Goal: Answer question/provide support: Share knowledge or assist other users

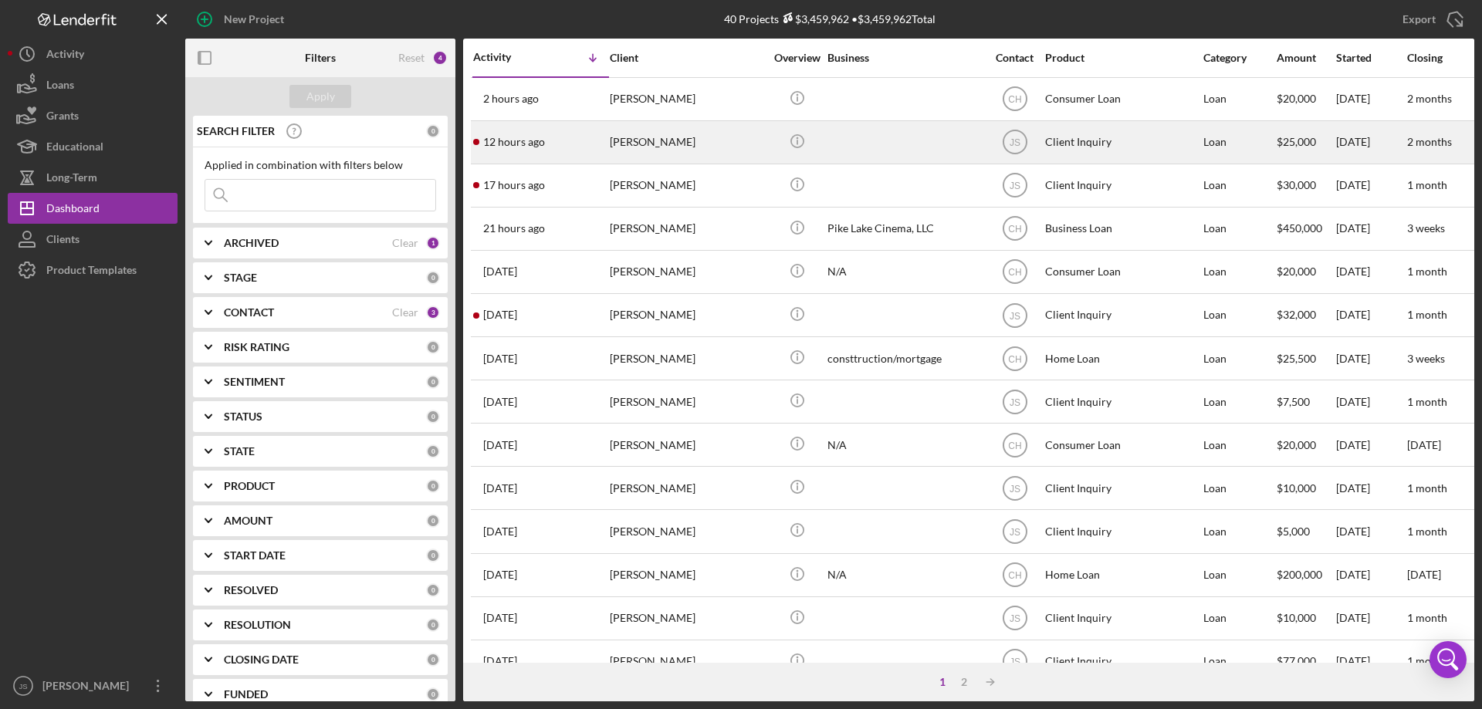
click at [868, 144] on div at bounding box center [905, 142] width 154 height 41
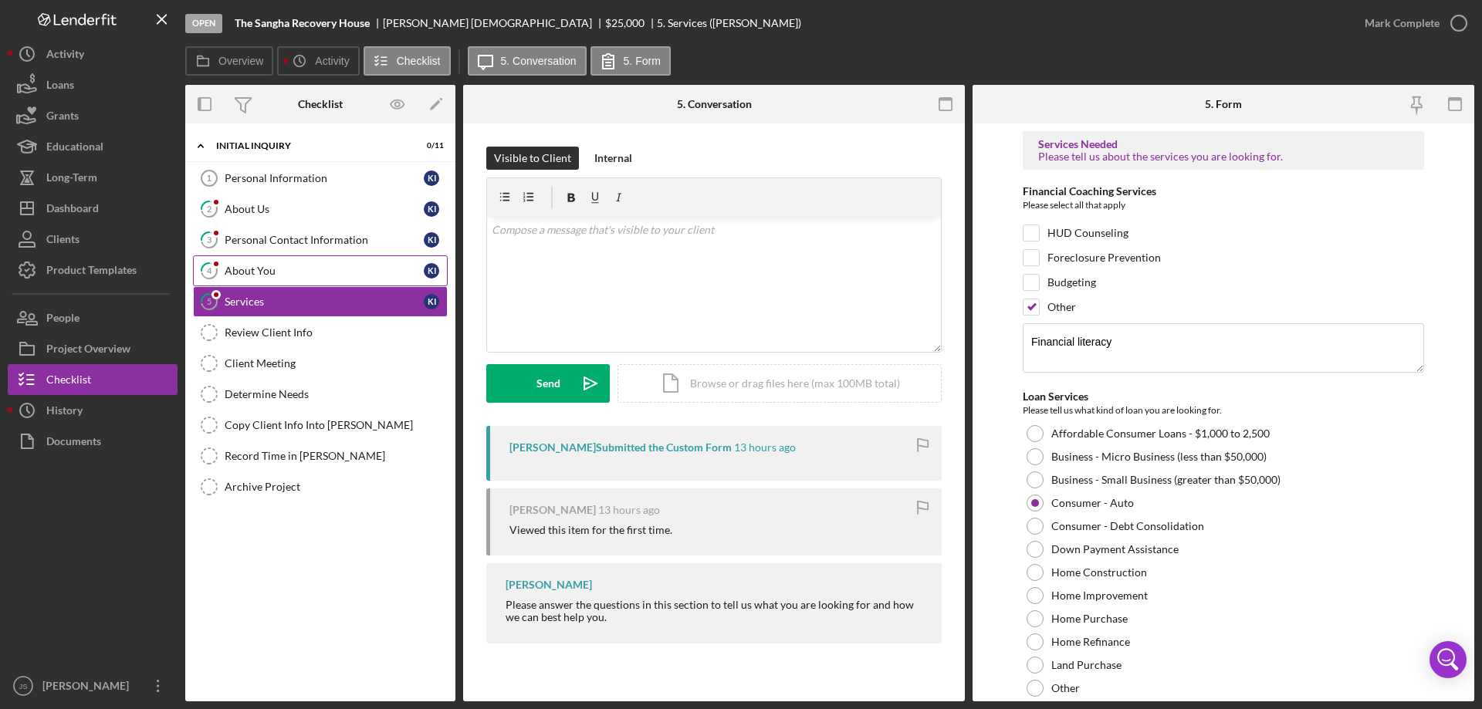
click at [291, 266] on div "About You" at bounding box center [324, 271] width 199 height 12
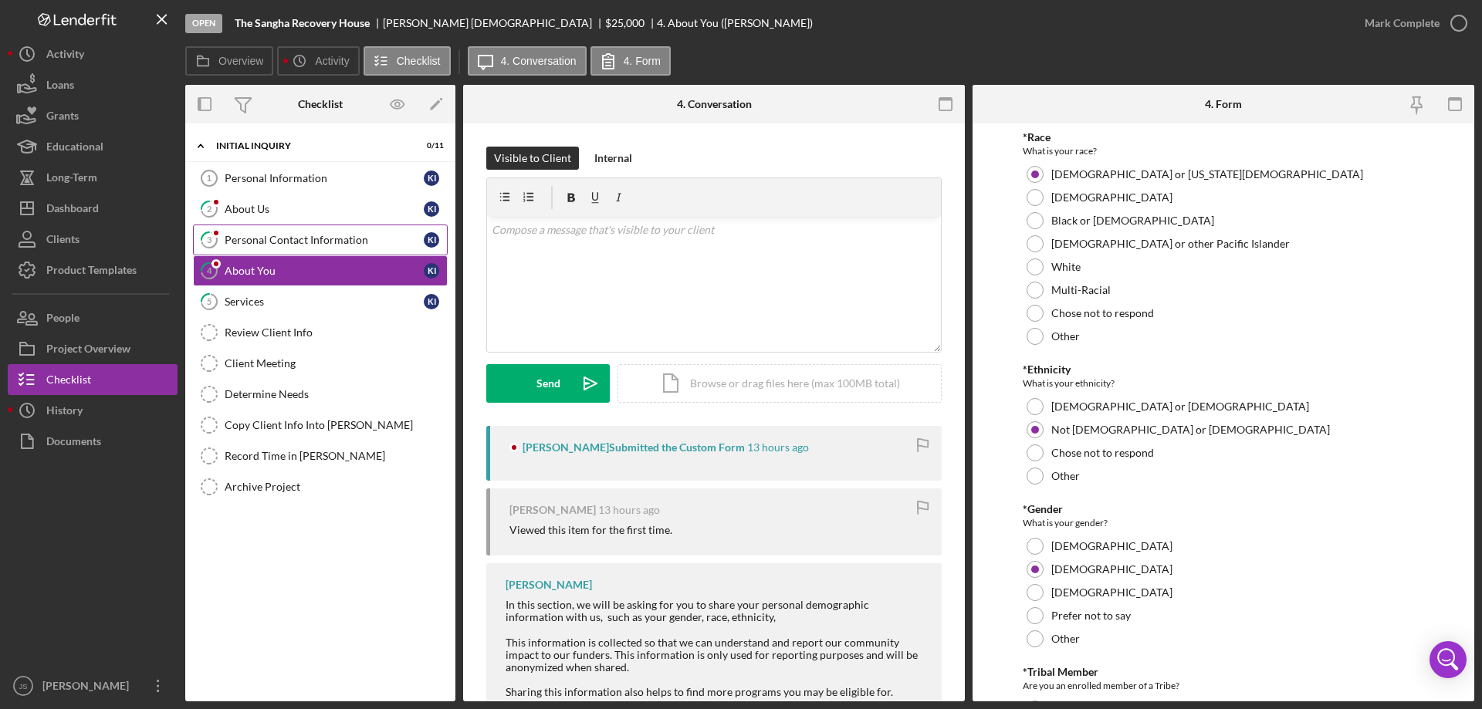
click at [296, 228] on link "3 Personal Contact Information K I" at bounding box center [320, 240] width 255 height 31
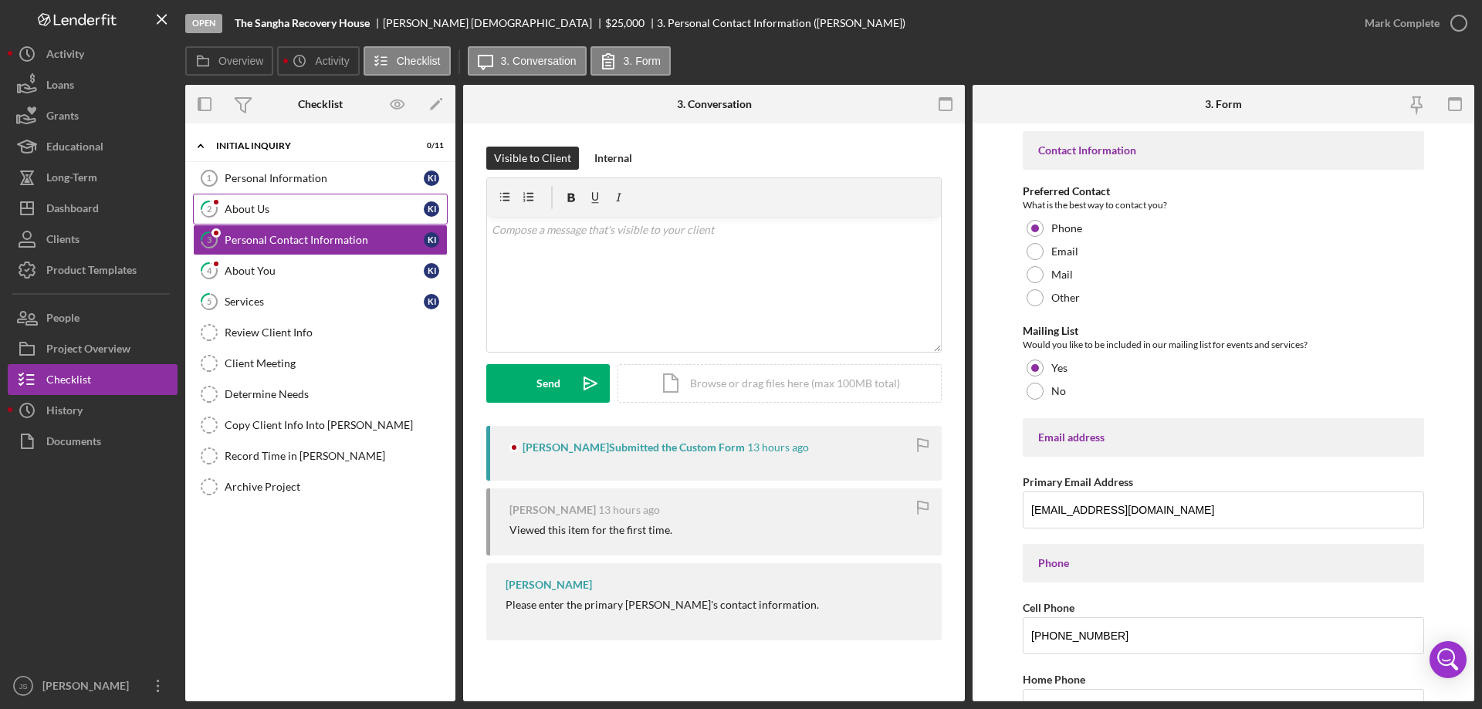
click at [299, 205] on div "About Us" at bounding box center [324, 209] width 199 height 12
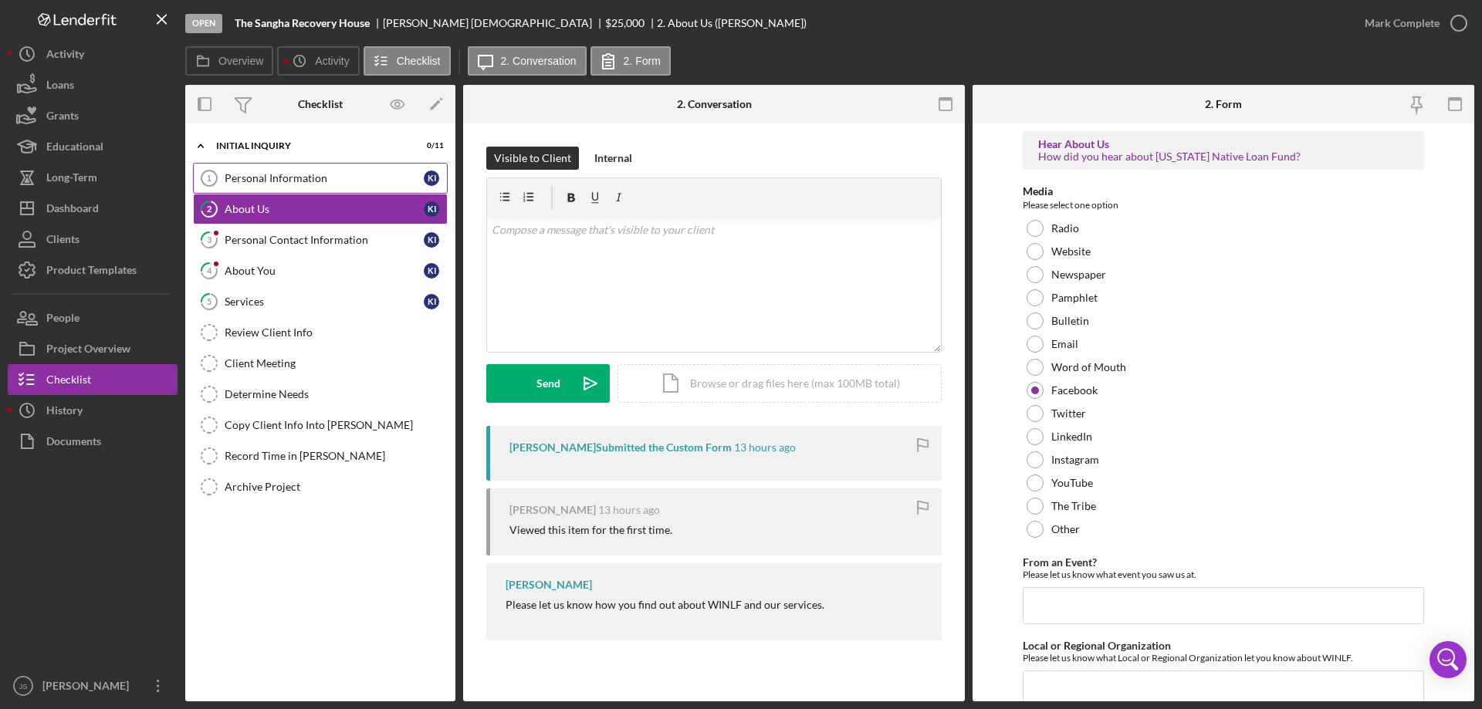
click at [308, 180] on div "Personal Information" at bounding box center [324, 178] width 199 height 12
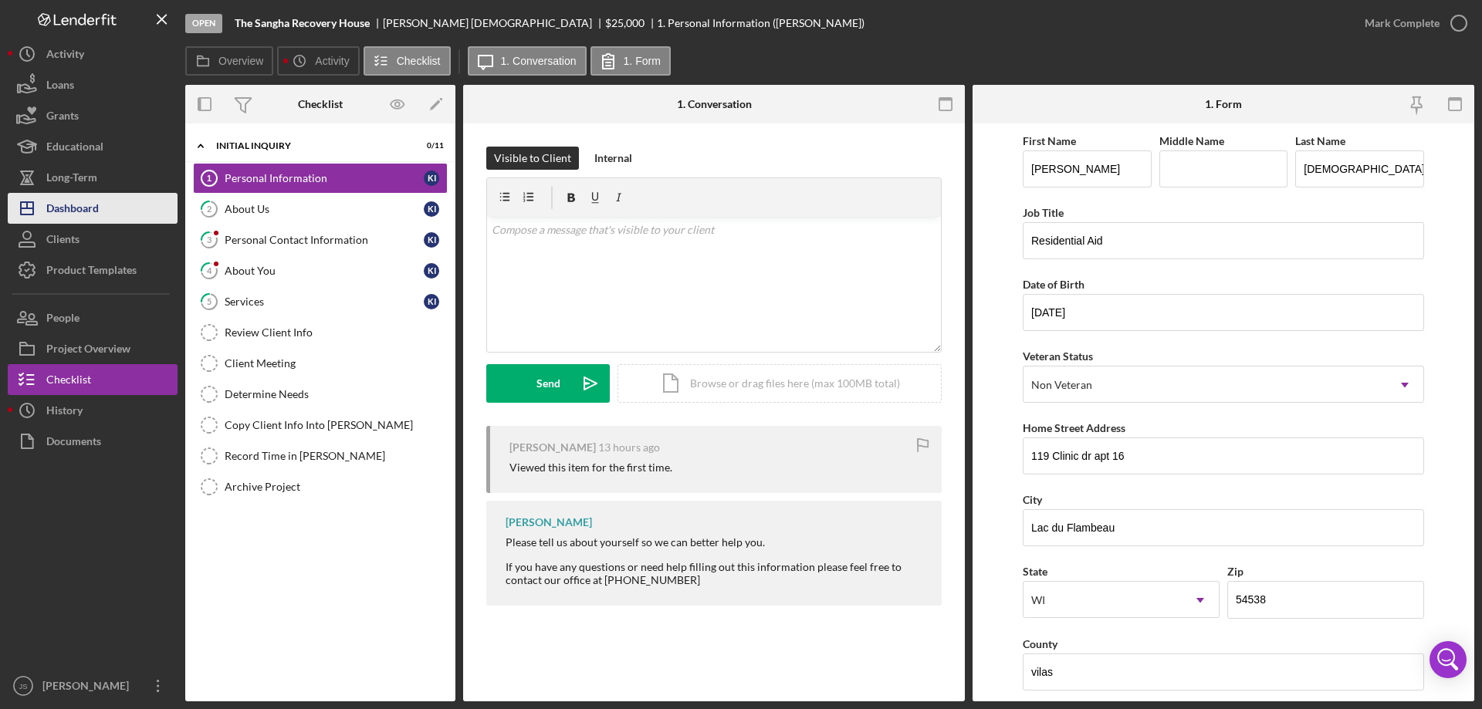
click at [69, 213] on div "Dashboard" at bounding box center [72, 210] width 52 height 35
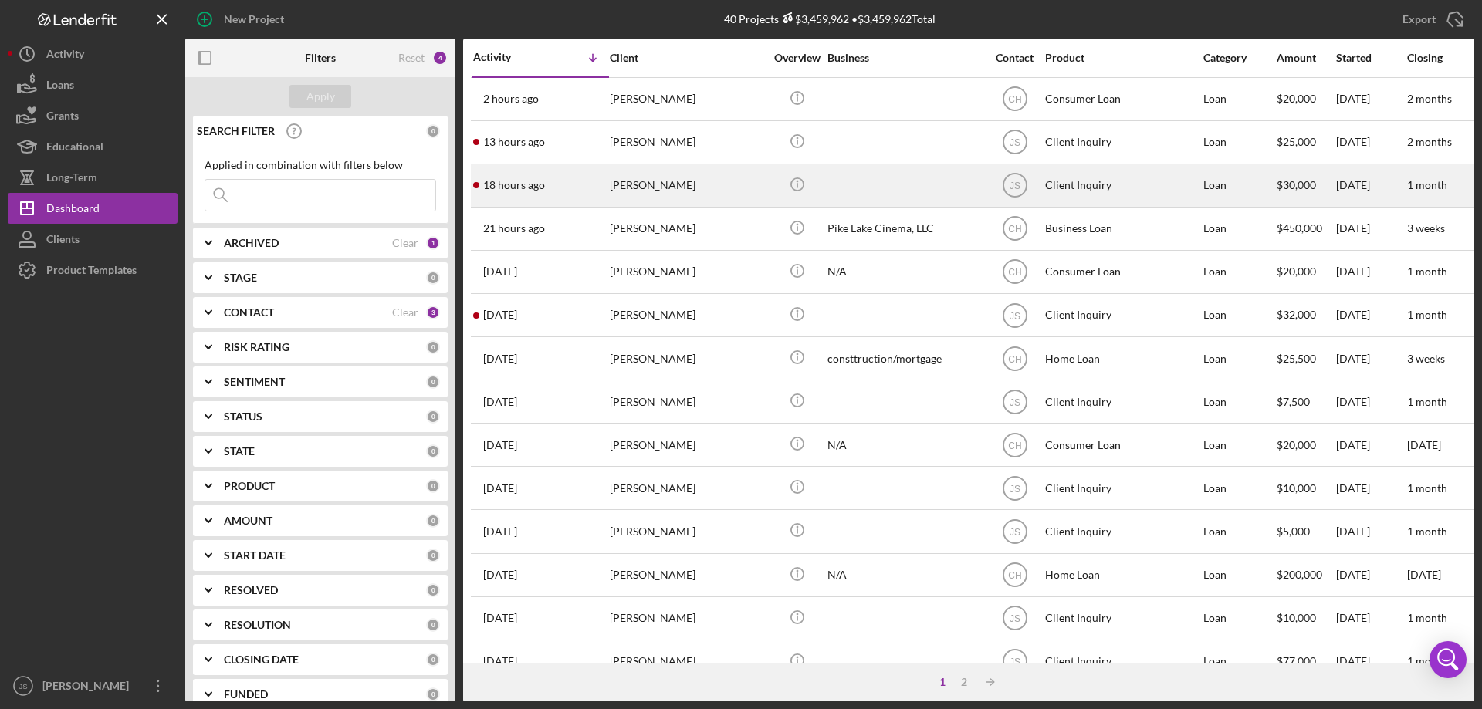
click at [743, 189] on div "[PERSON_NAME]" at bounding box center [687, 185] width 154 height 41
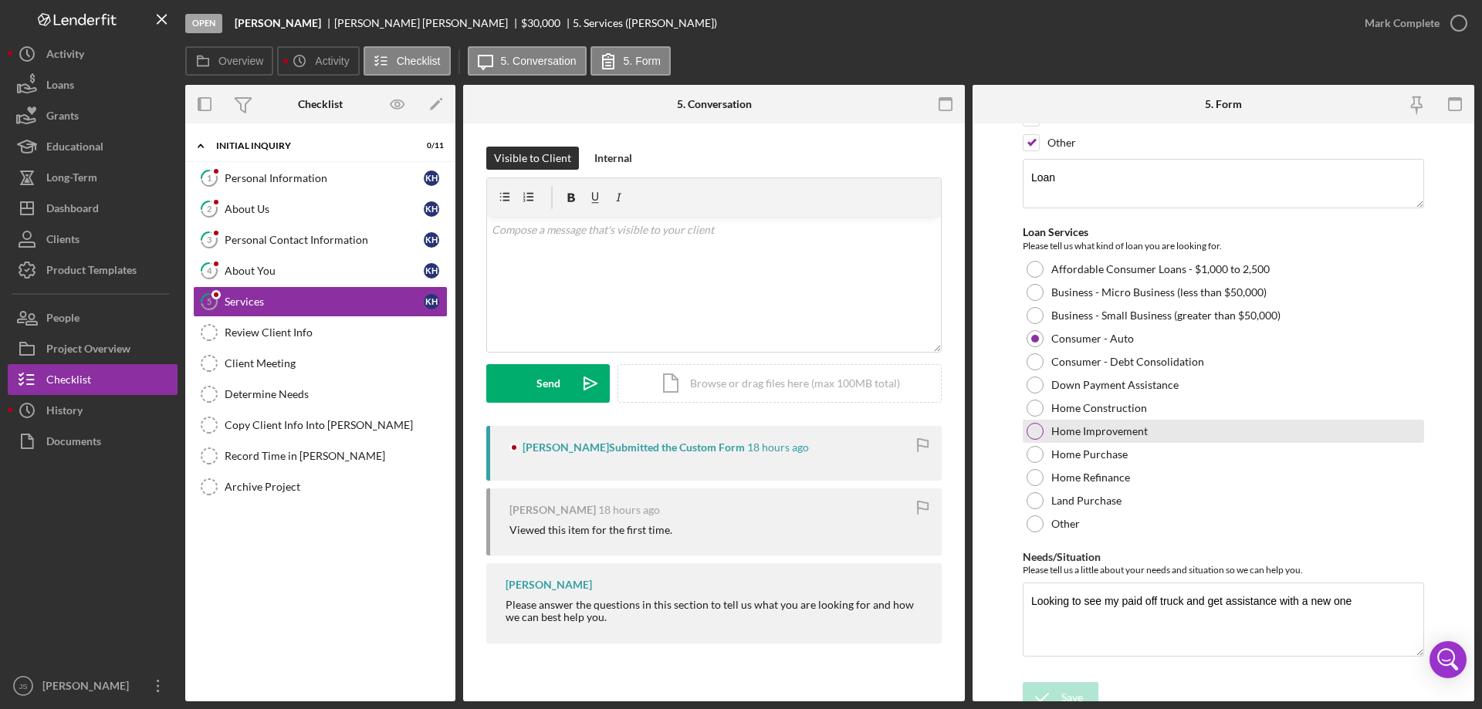
scroll to position [178, 0]
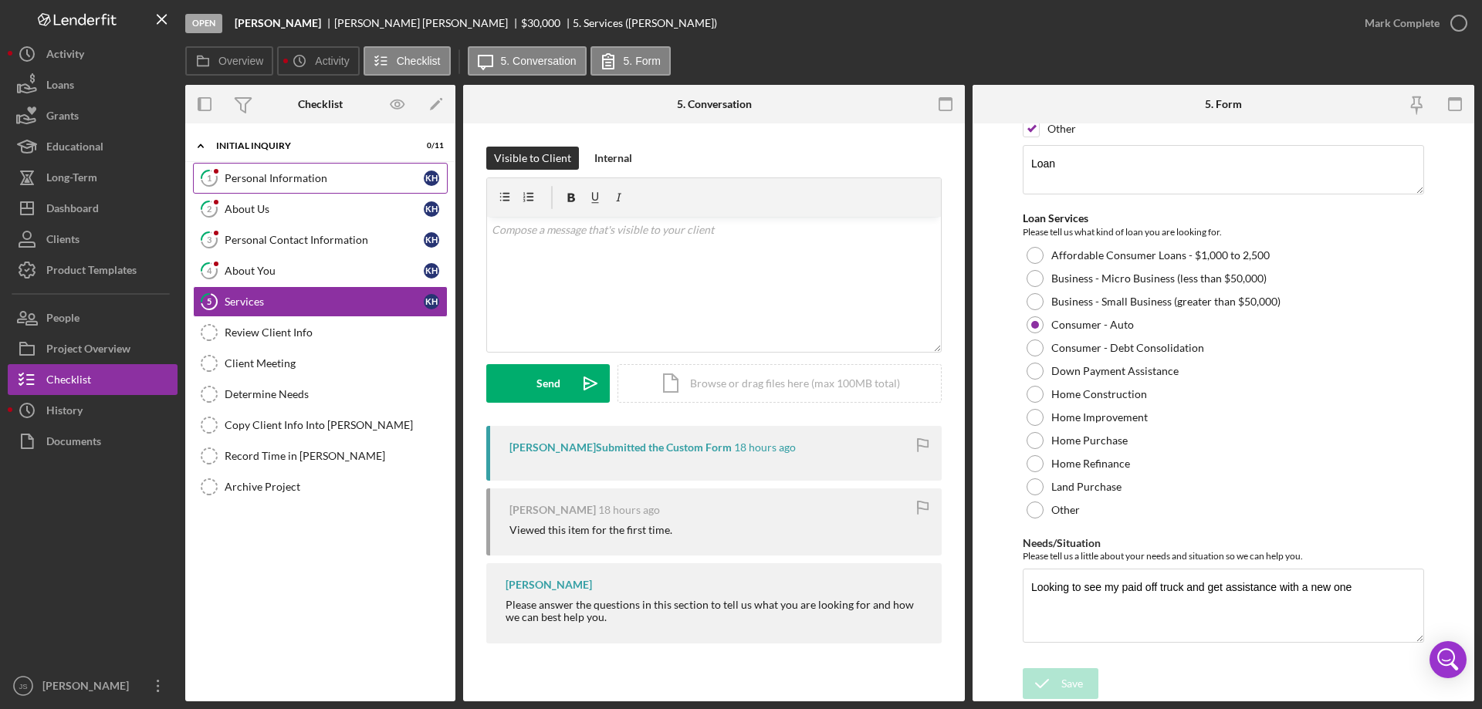
click at [302, 182] on div "Personal Information" at bounding box center [324, 178] width 199 height 12
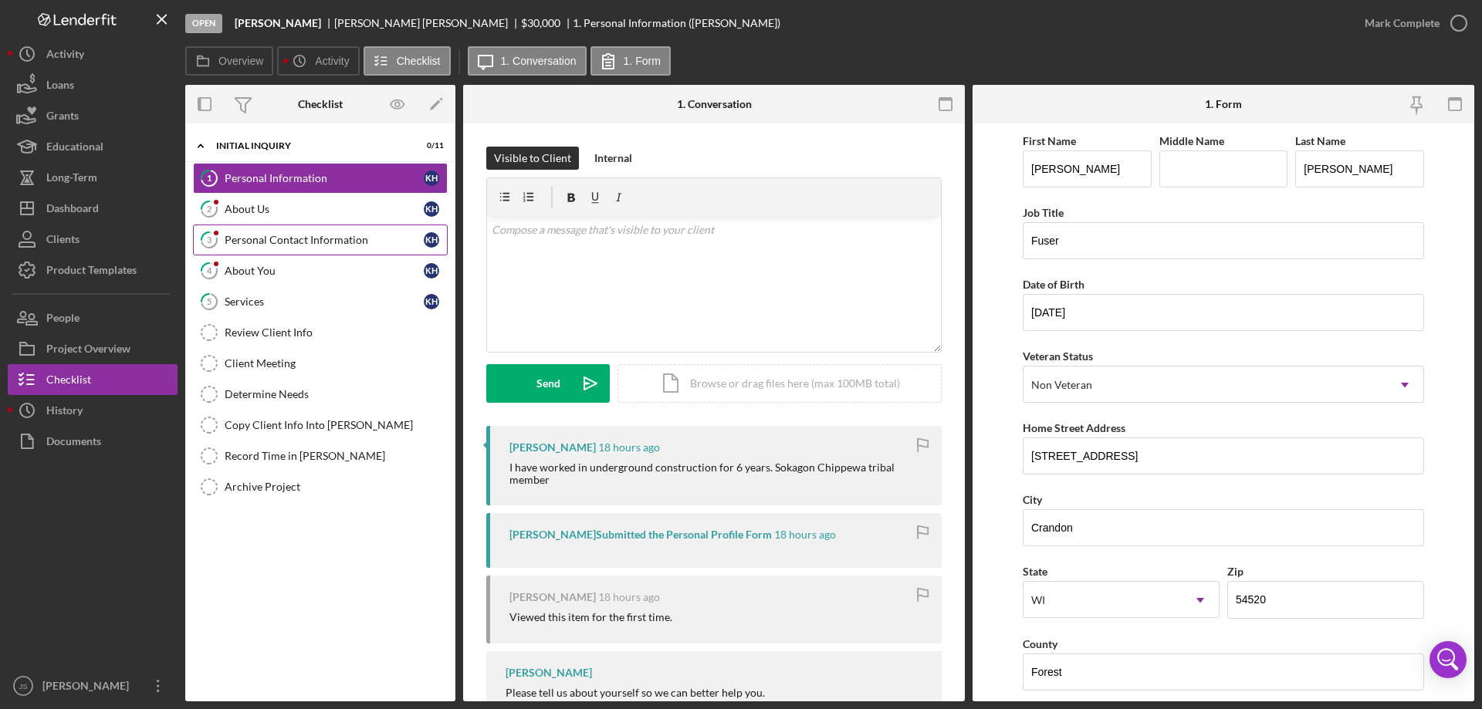
click at [295, 240] on div "Personal Contact Information" at bounding box center [324, 240] width 199 height 12
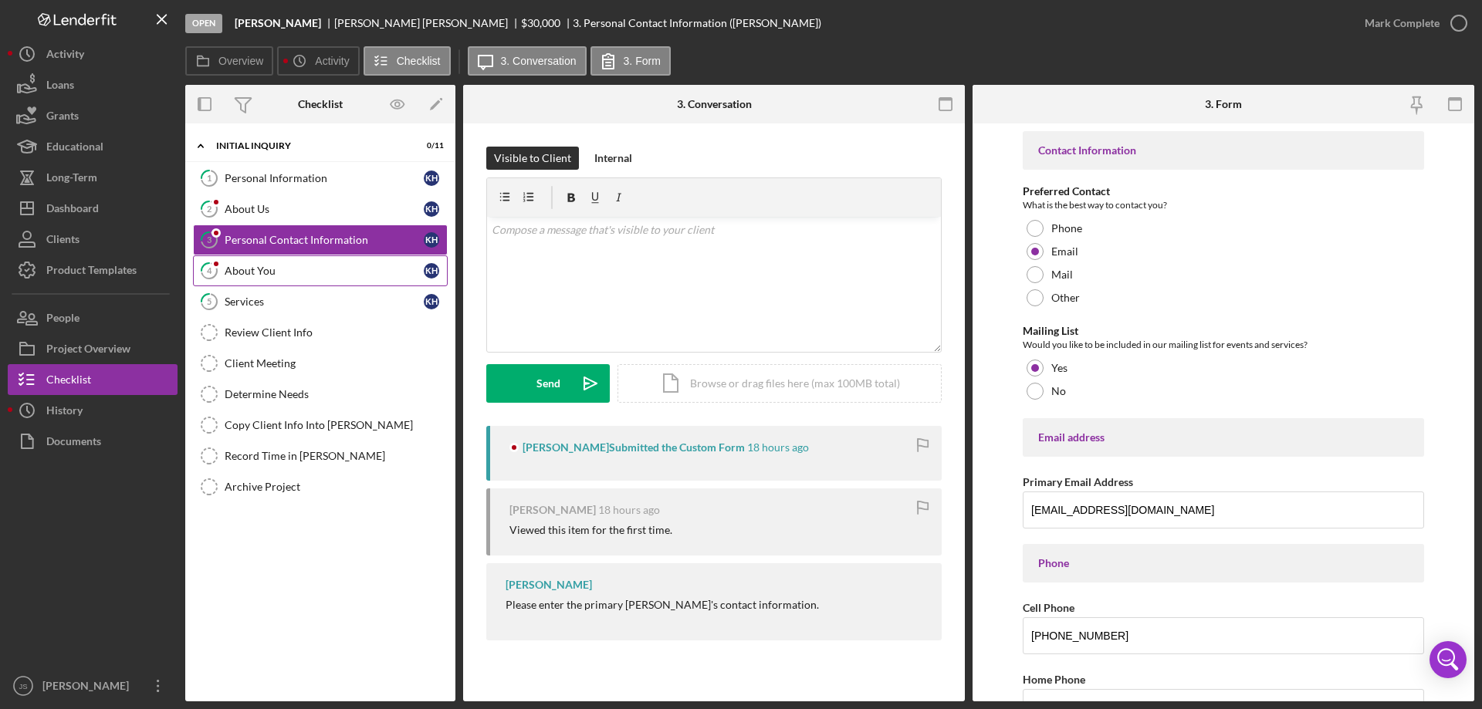
click at [285, 277] on div "About You" at bounding box center [324, 271] width 199 height 12
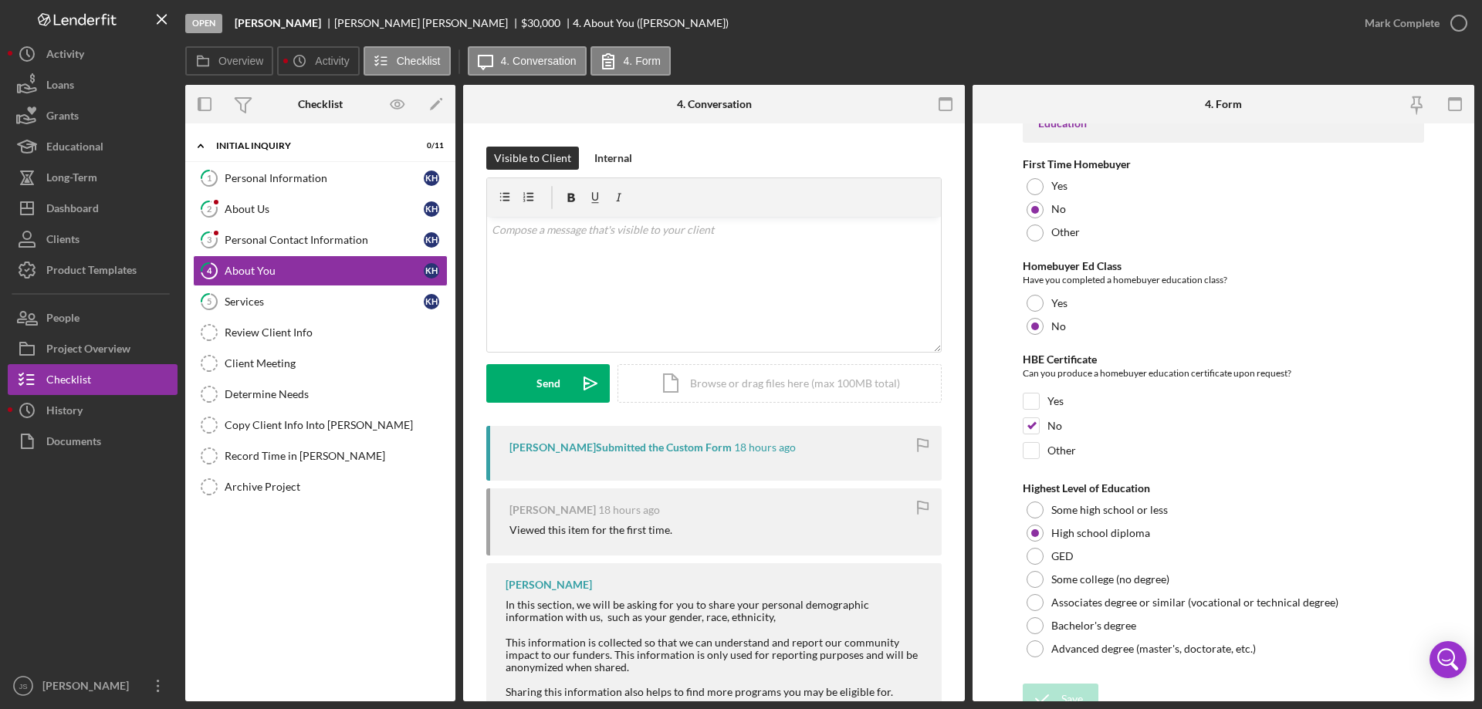
scroll to position [3210, 0]
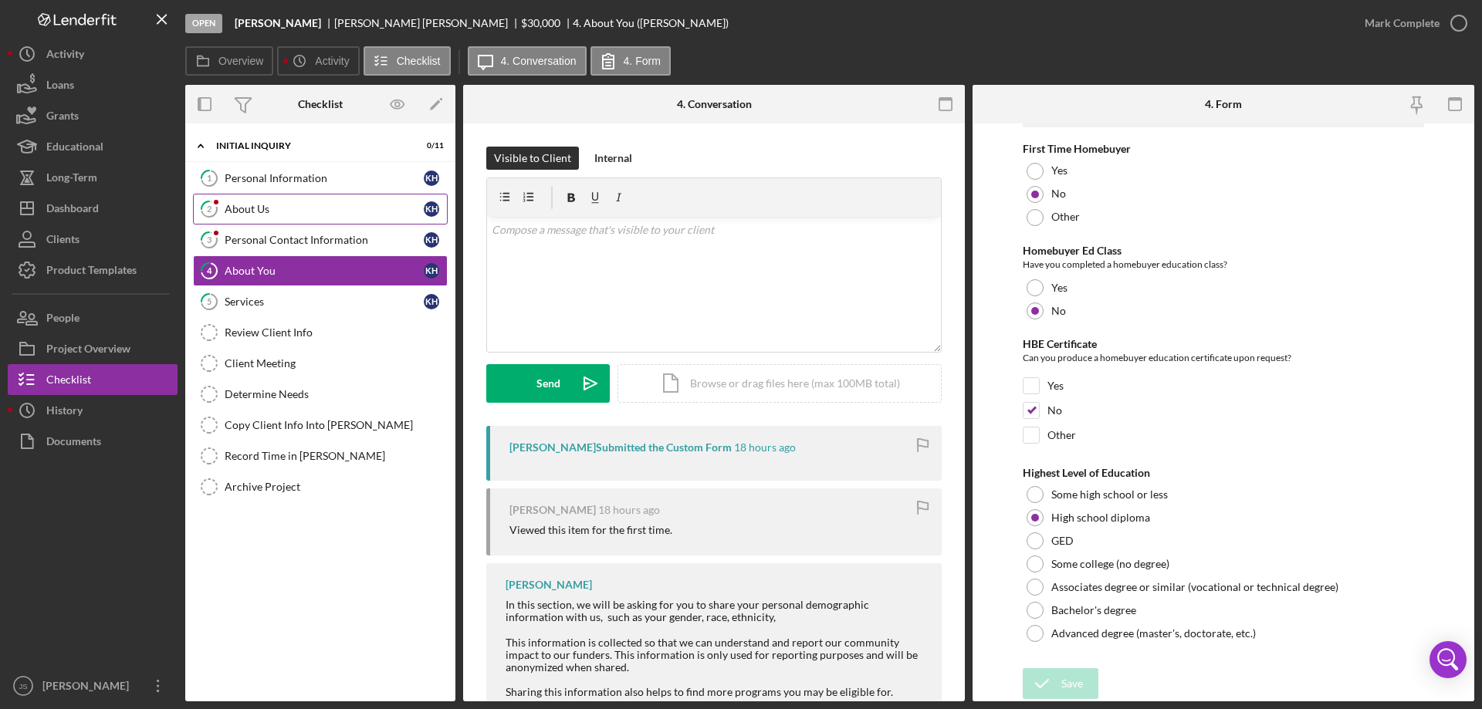
click at [283, 210] on div "About Us" at bounding box center [324, 209] width 199 height 12
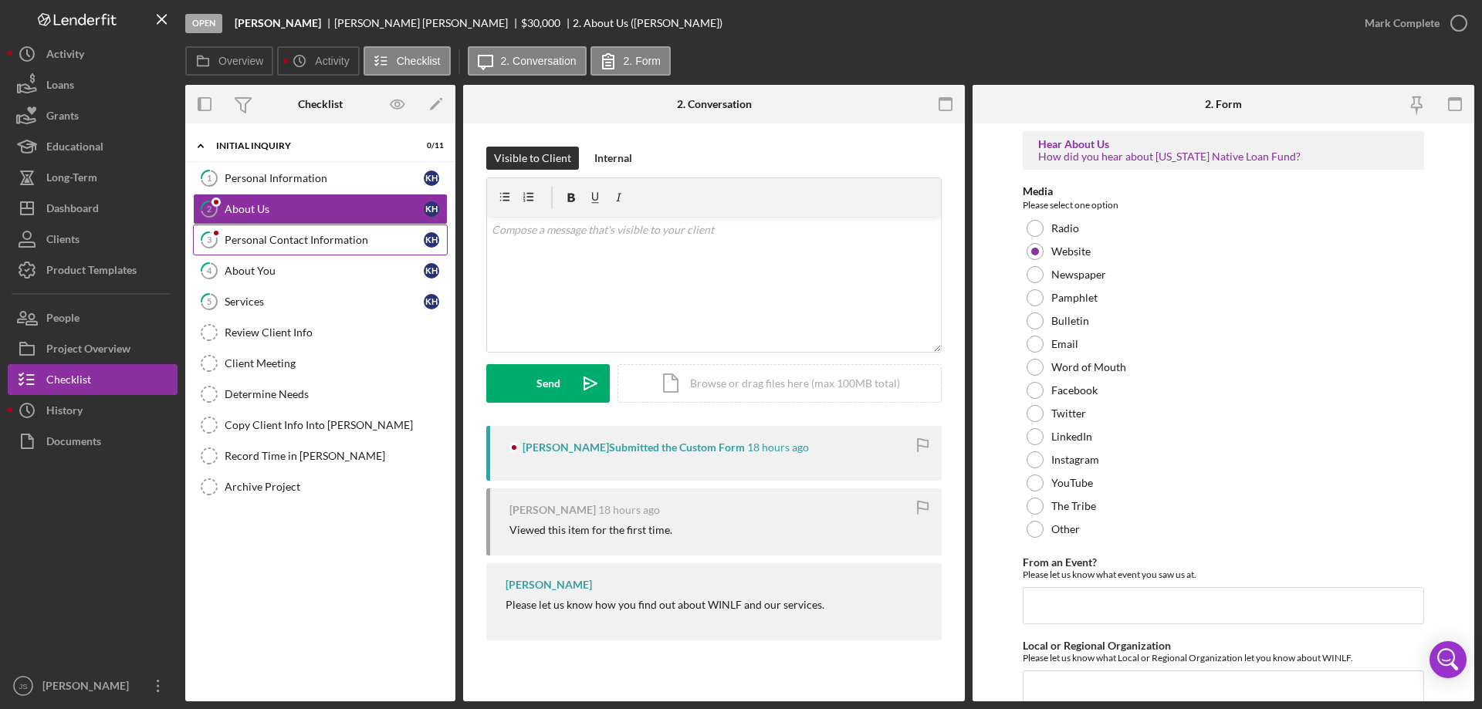
click at [324, 237] on div "Personal Contact Information" at bounding box center [324, 240] width 199 height 12
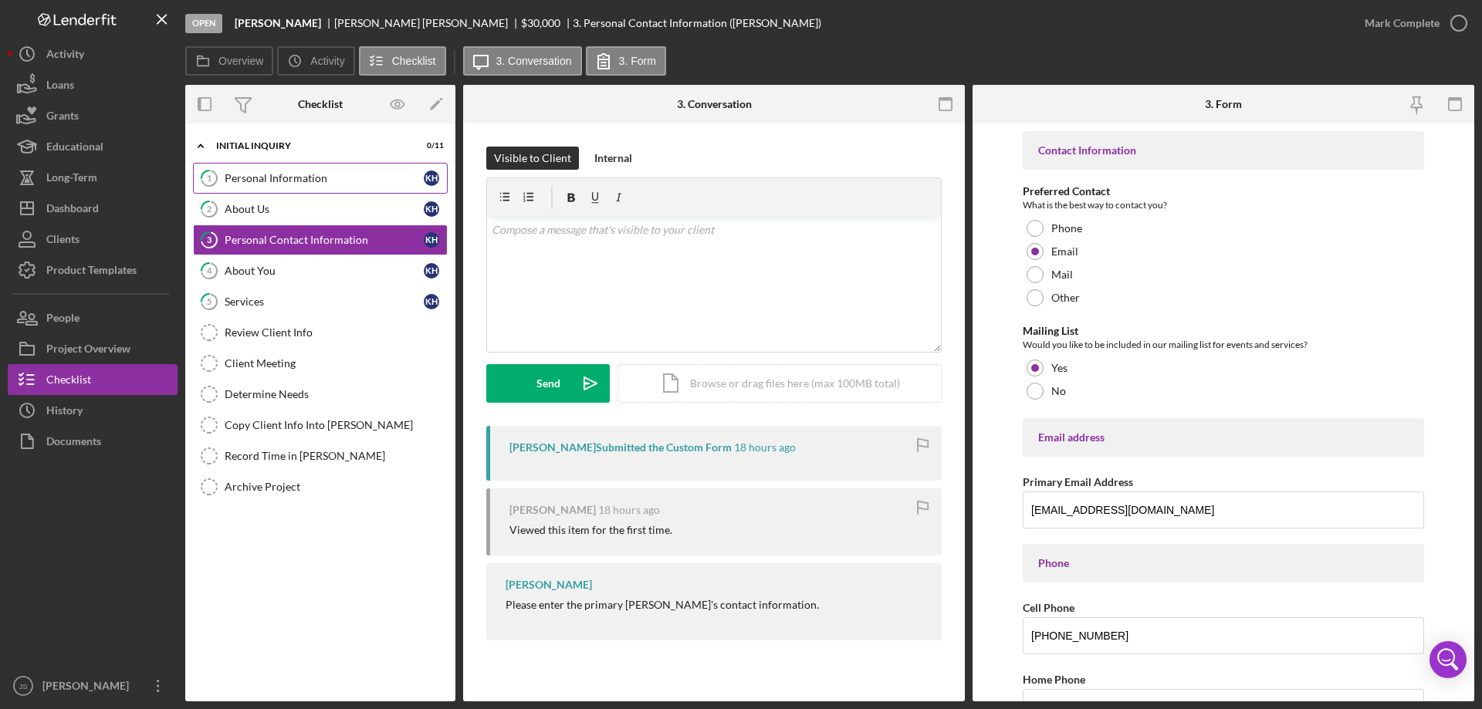
click at [284, 176] on div "Personal Information" at bounding box center [324, 178] width 199 height 12
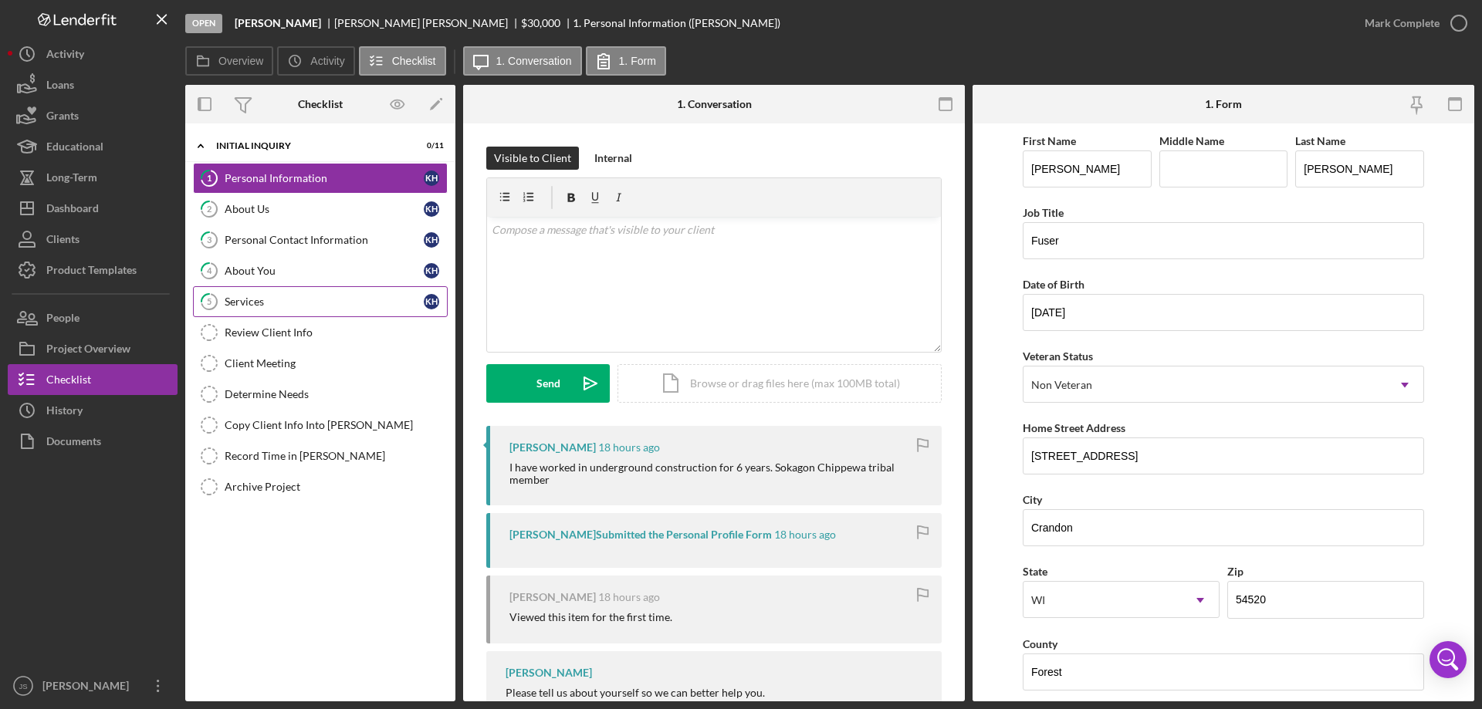
drag, startPoint x: 304, startPoint y: 298, endPoint x: 316, endPoint y: 298, distance: 12.4
click at [308, 298] on div "Services" at bounding box center [324, 302] width 199 height 12
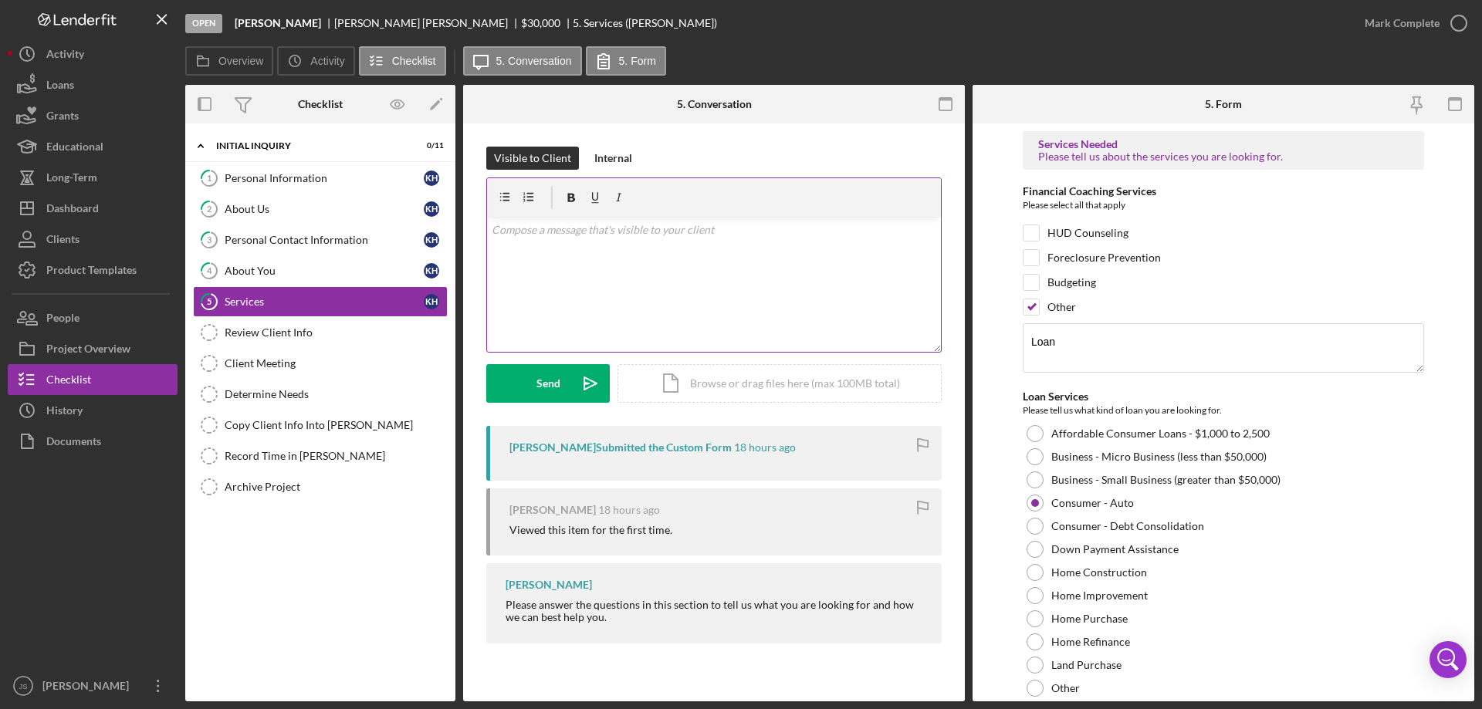
click at [615, 266] on div "v Color teal Color pink Remove color Add row above Add row below Add column bef…" at bounding box center [714, 284] width 454 height 135
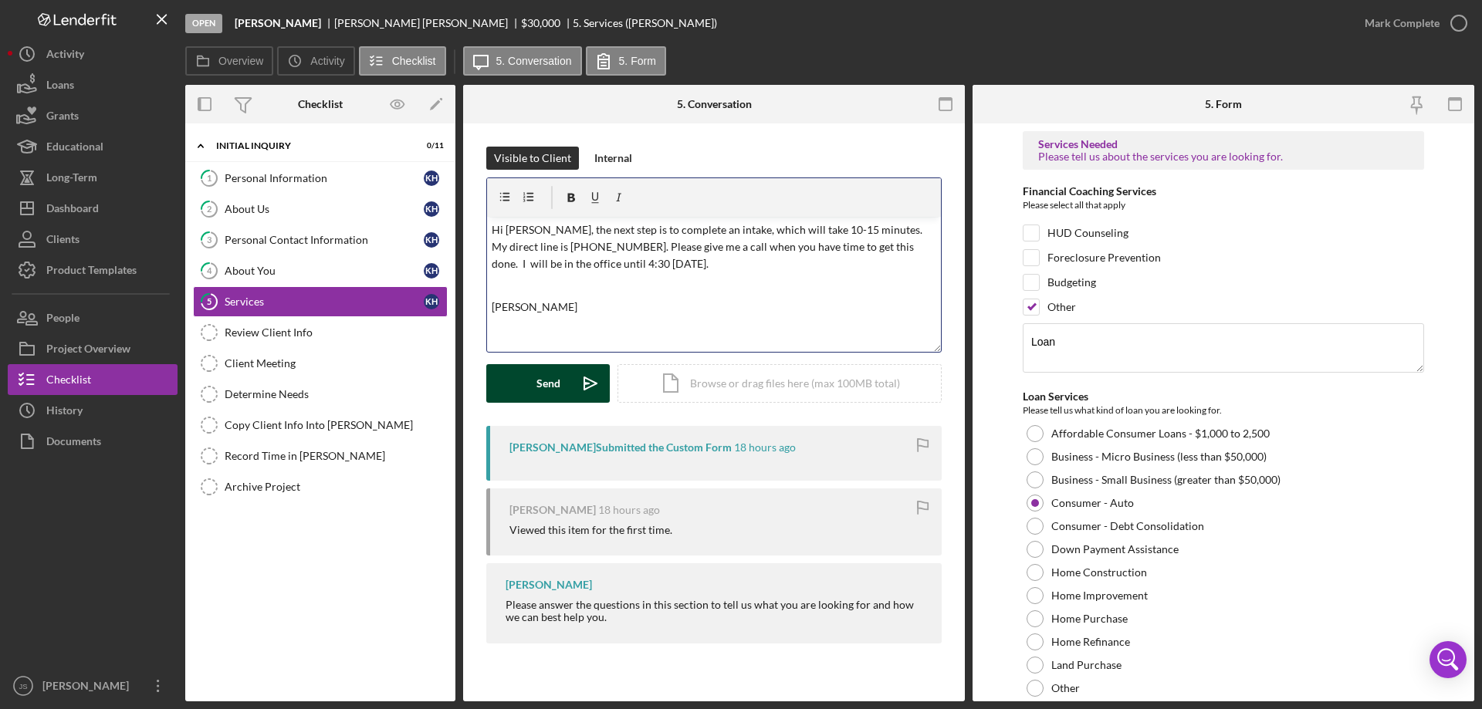
click at [553, 381] on div "Send" at bounding box center [548, 383] width 24 height 39
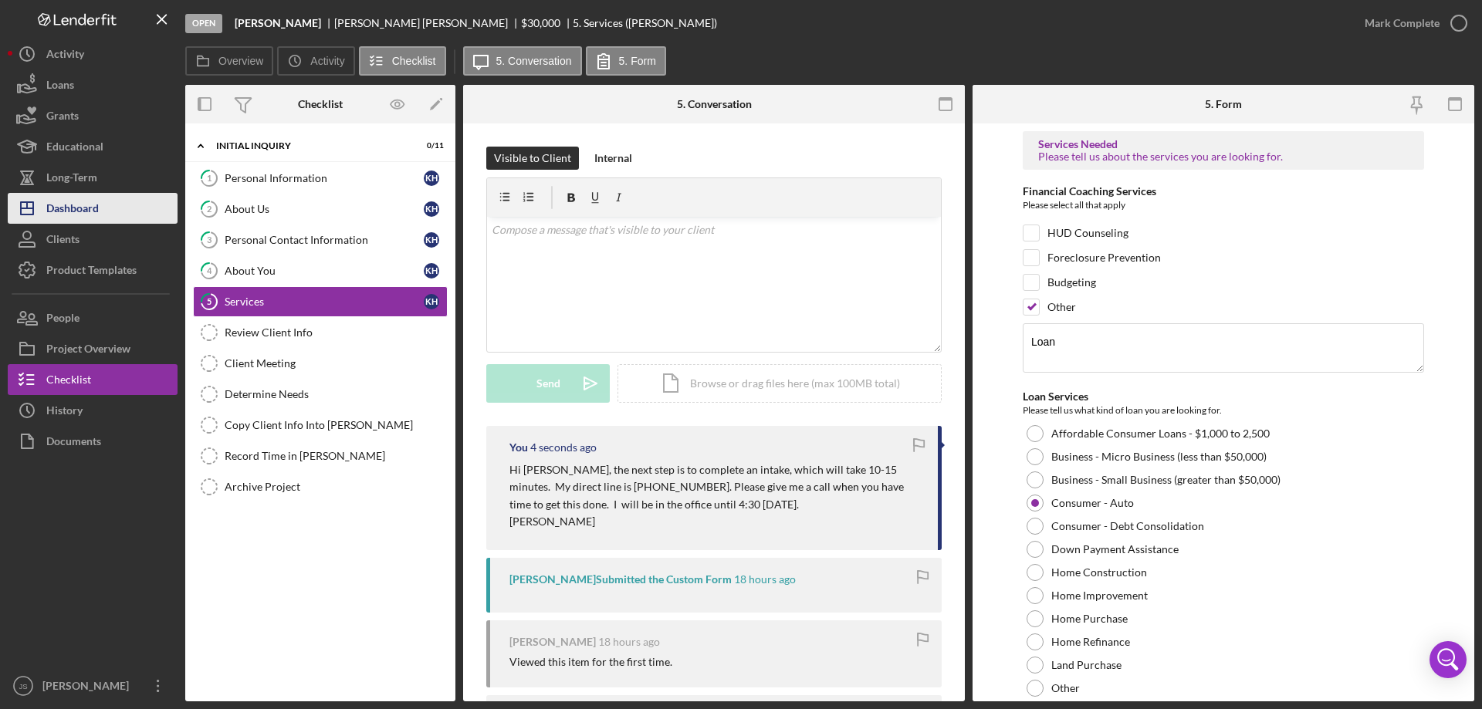
click at [81, 212] on div "Dashboard" at bounding box center [72, 210] width 52 height 35
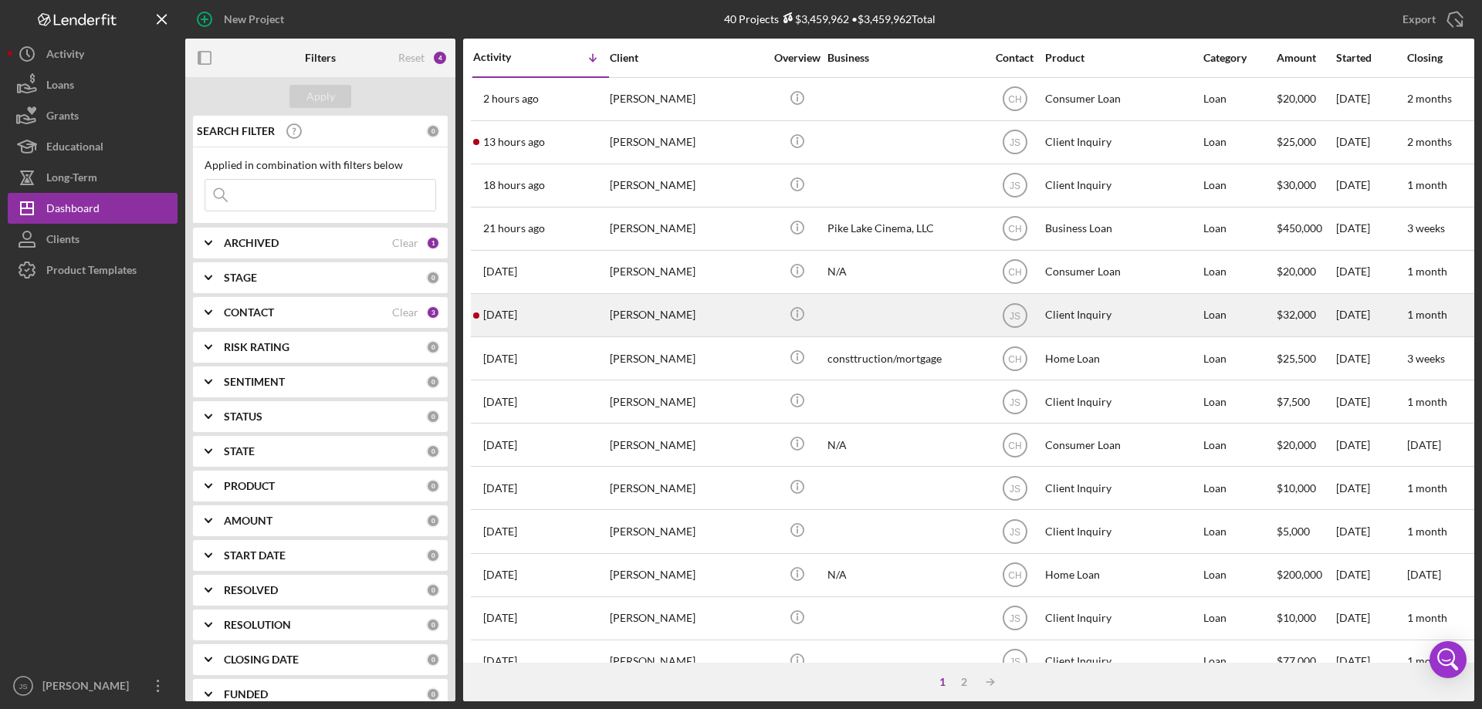
click at [724, 321] on div "[PERSON_NAME]" at bounding box center [687, 315] width 154 height 41
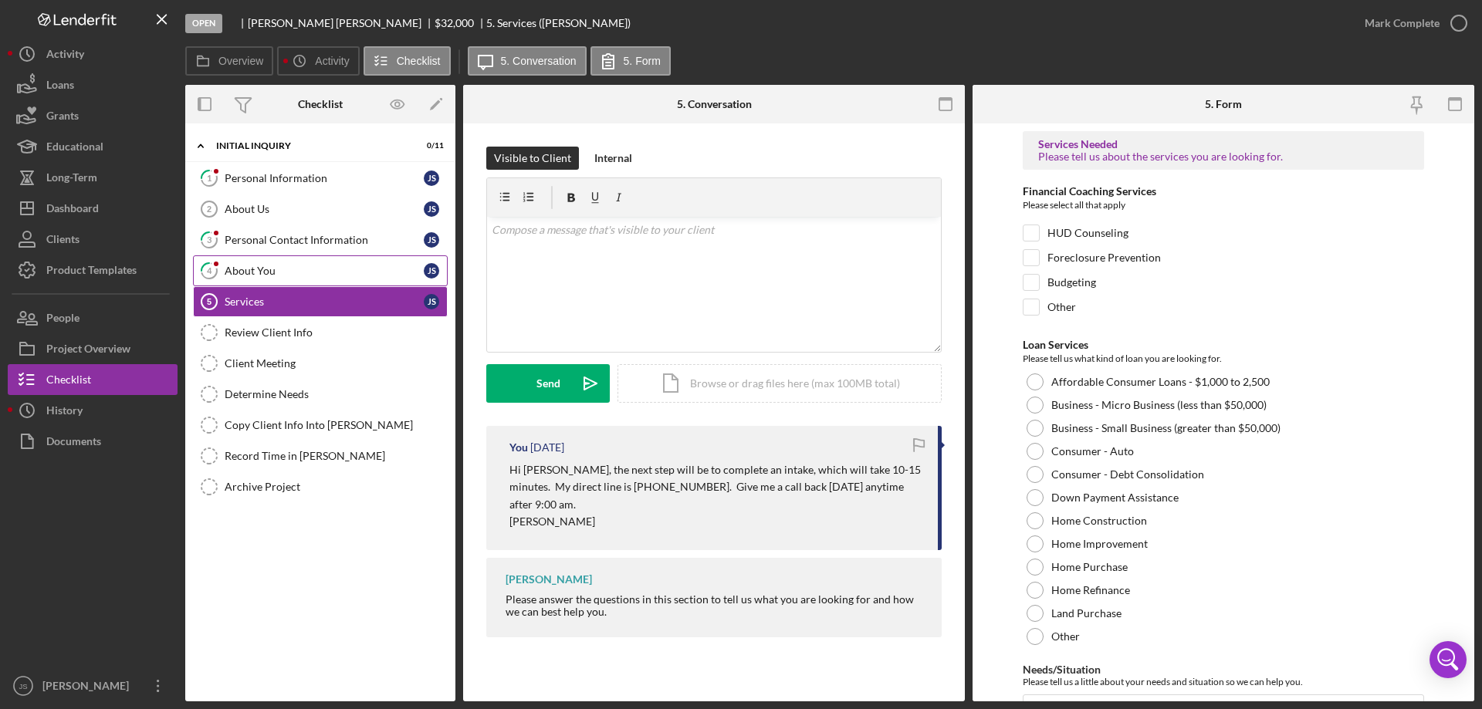
click at [293, 265] on div "About You" at bounding box center [324, 271] width 199 height 12
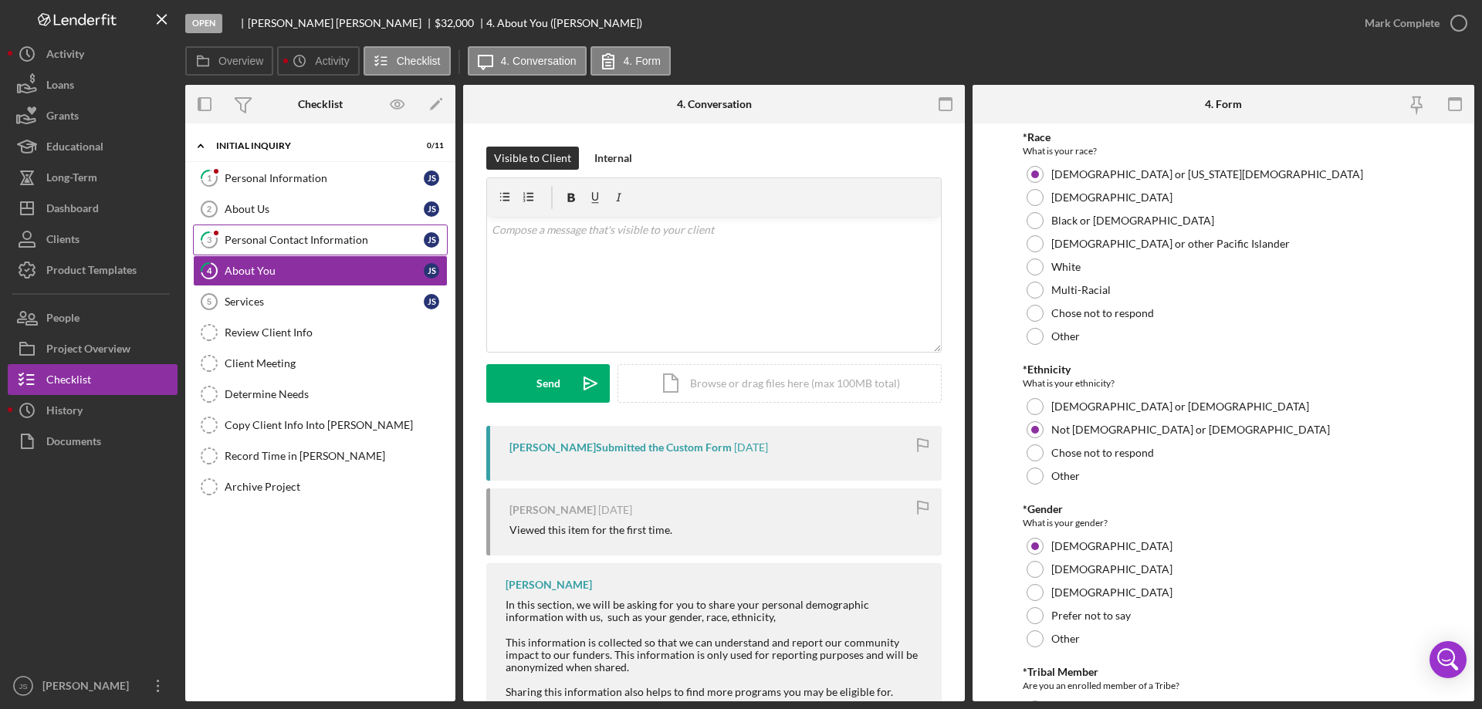
click at [333, 235] on div "Personal Contact Information" at bounding box center [324, 240] width 199 height 12
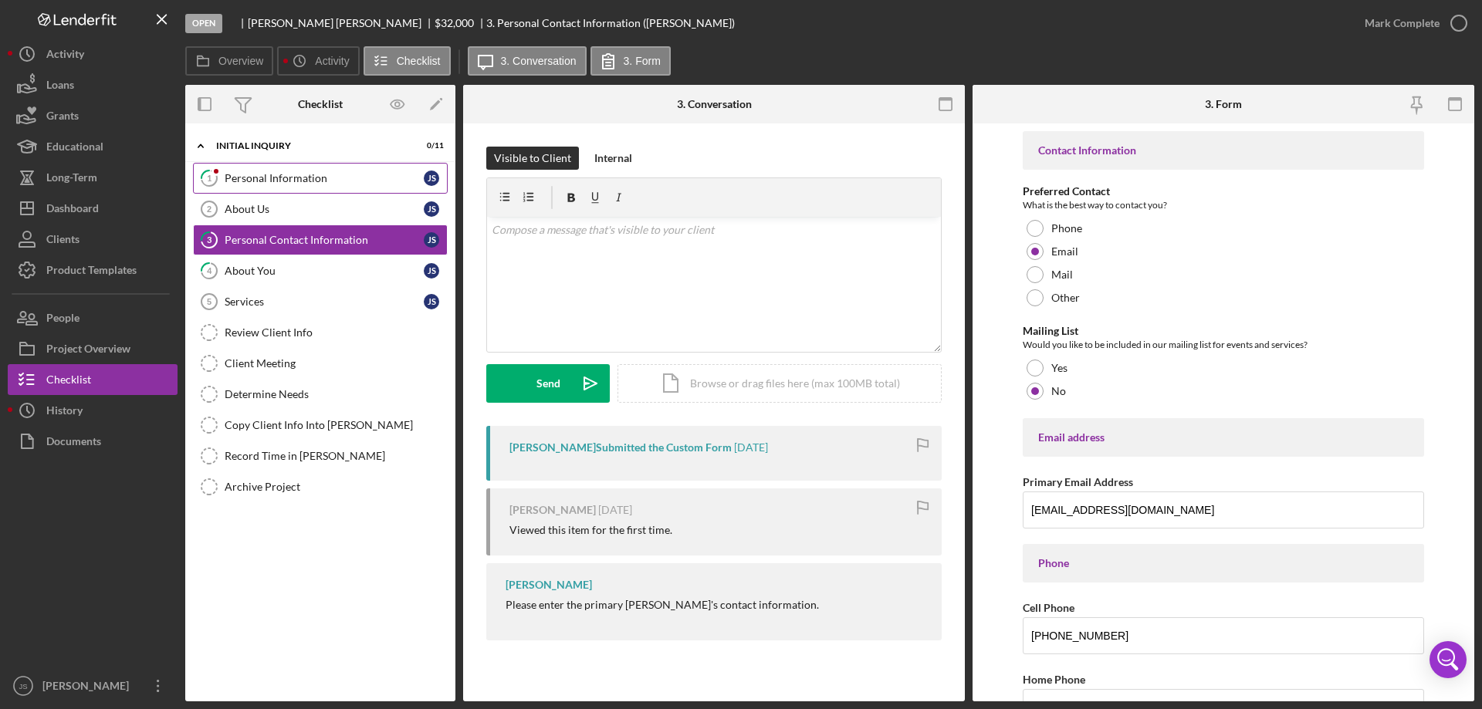
click at [357, 182] on div "Personal Information" at bounding box center [324, 178] width 199 height 12
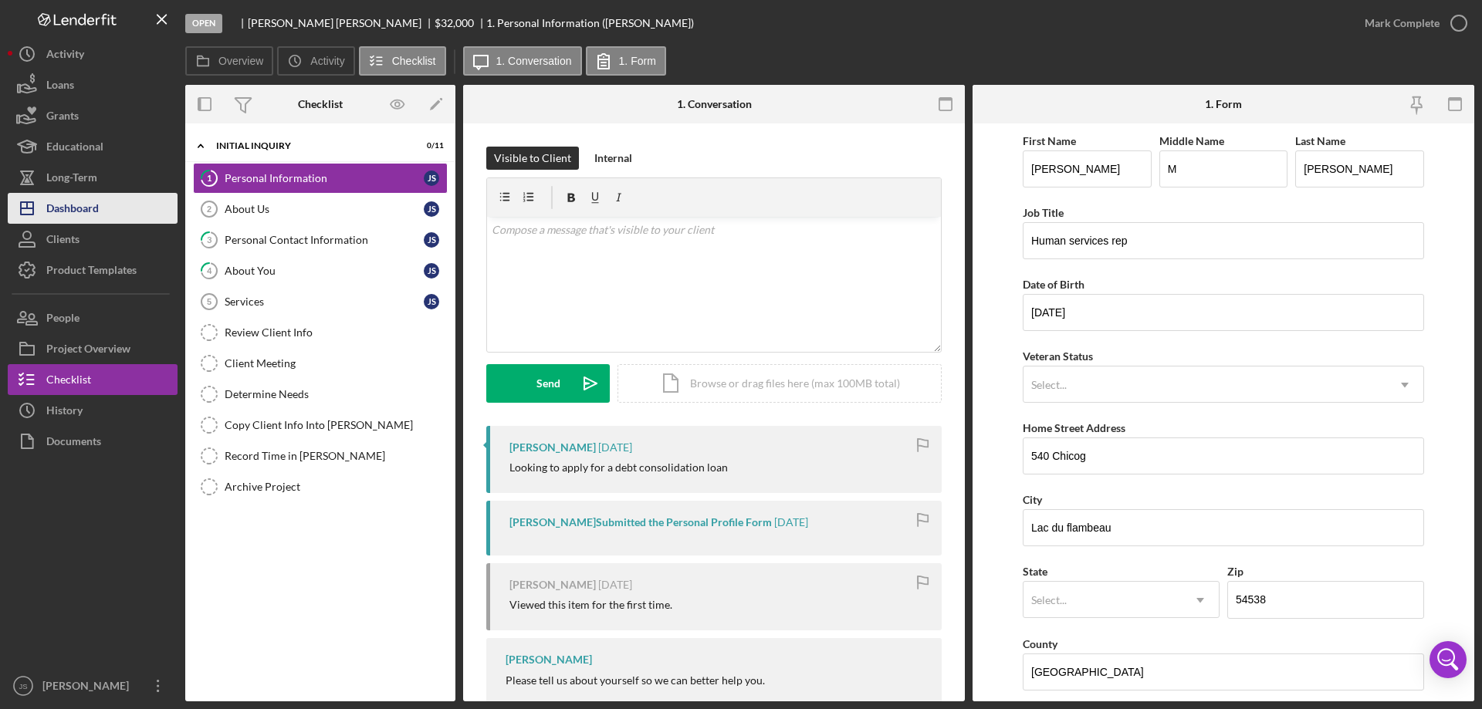
click at [75, 205] on div "Dashboard" at bounding box center [72, 210] width 52 height 35
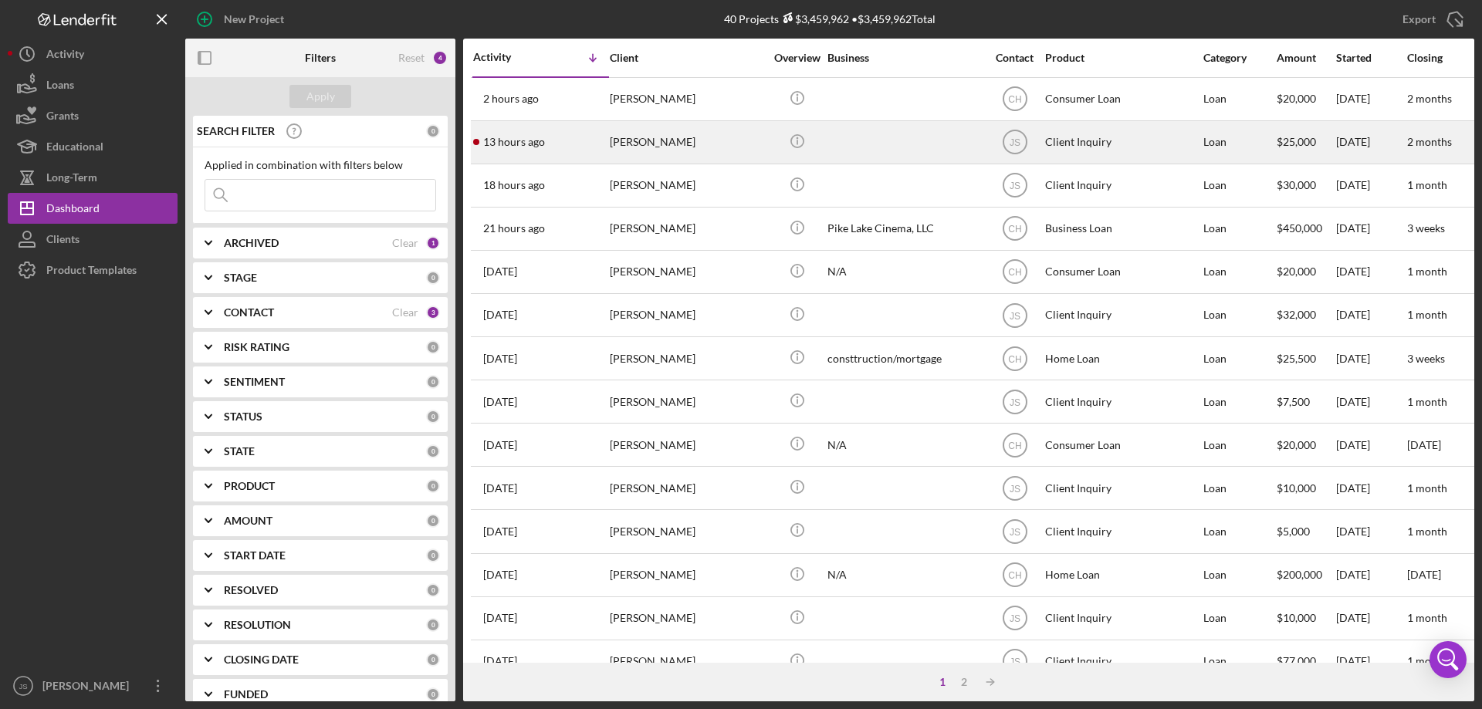
click at [721, 148] on div "[PERSON_NAME]" at bounding box center [687, 142] width 154 height 41
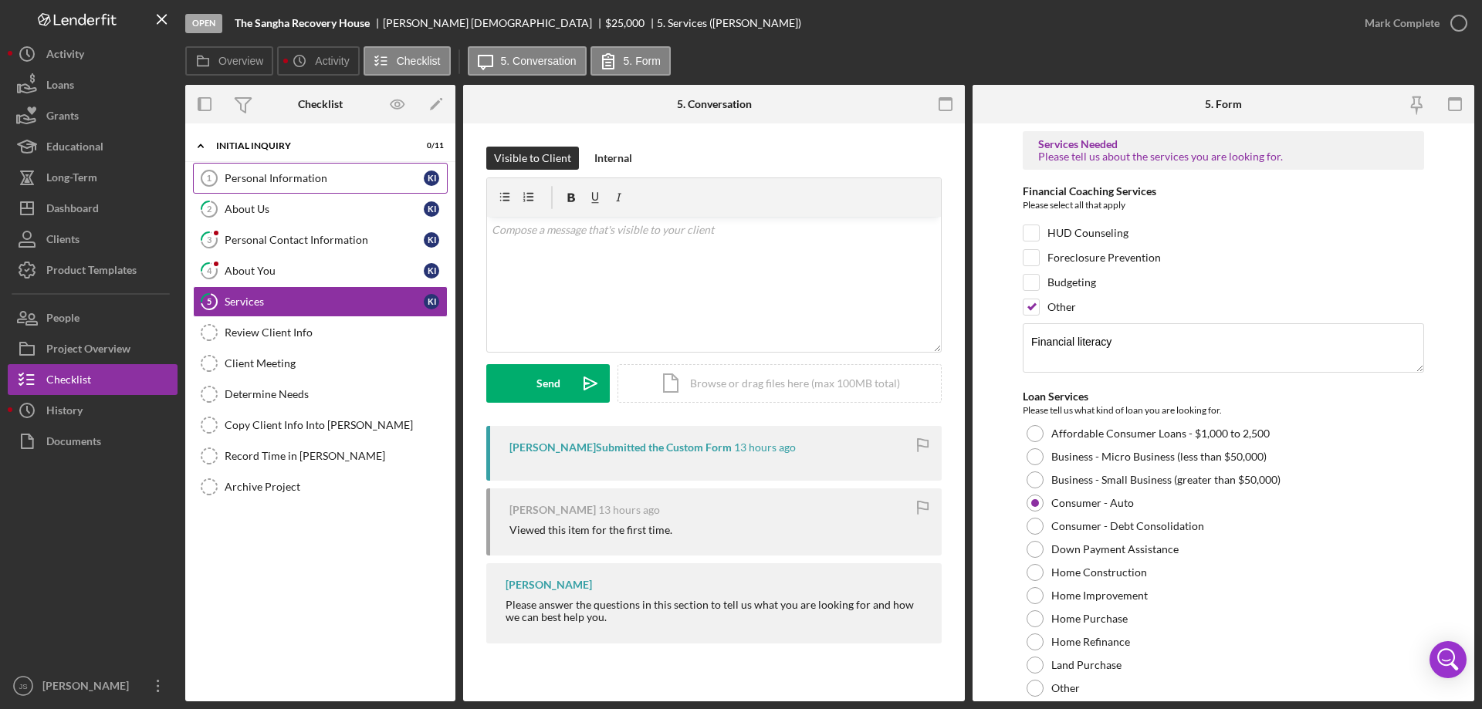
click at [308, 183] on div "Personal Information" at bounding box center [324, 178] width 199 height 12
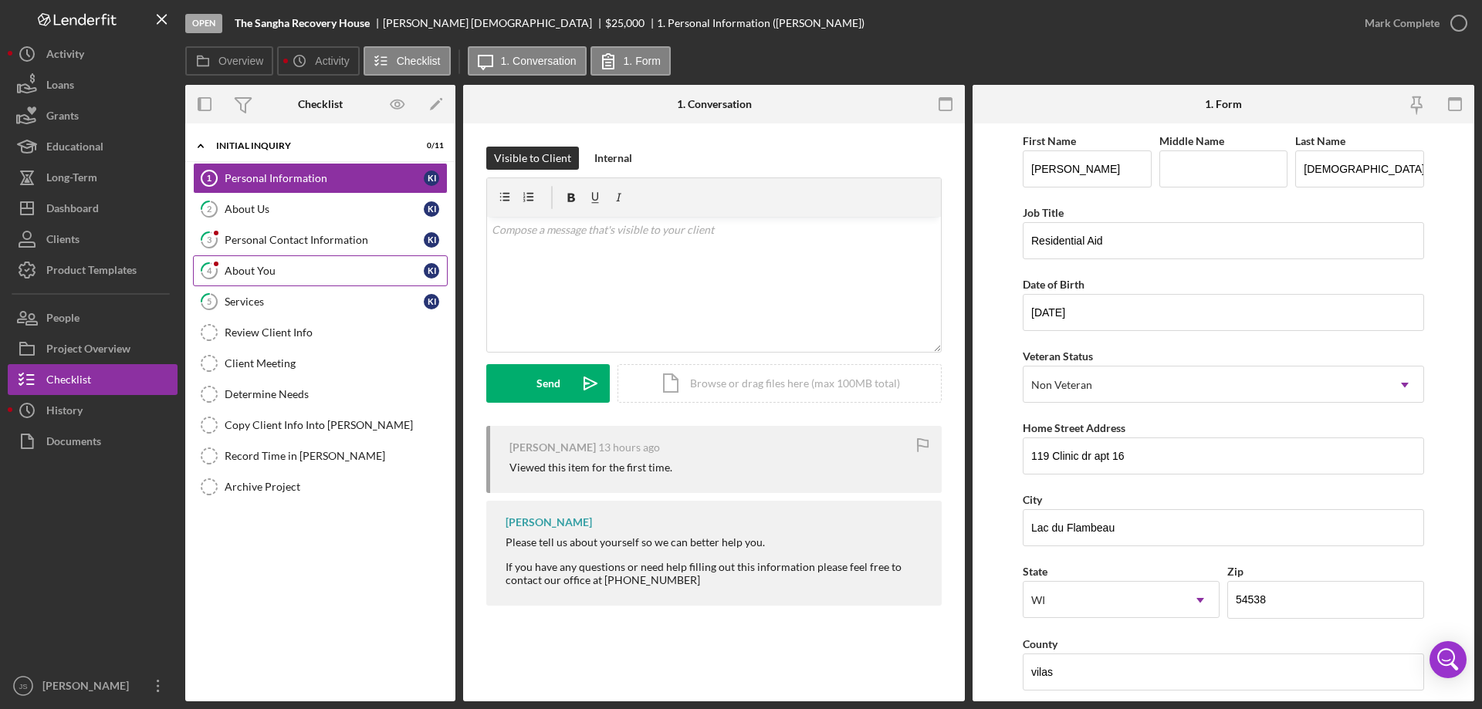
click at [296, 266] on div "About You" at bounding box center [324, 271] width 199 height 12
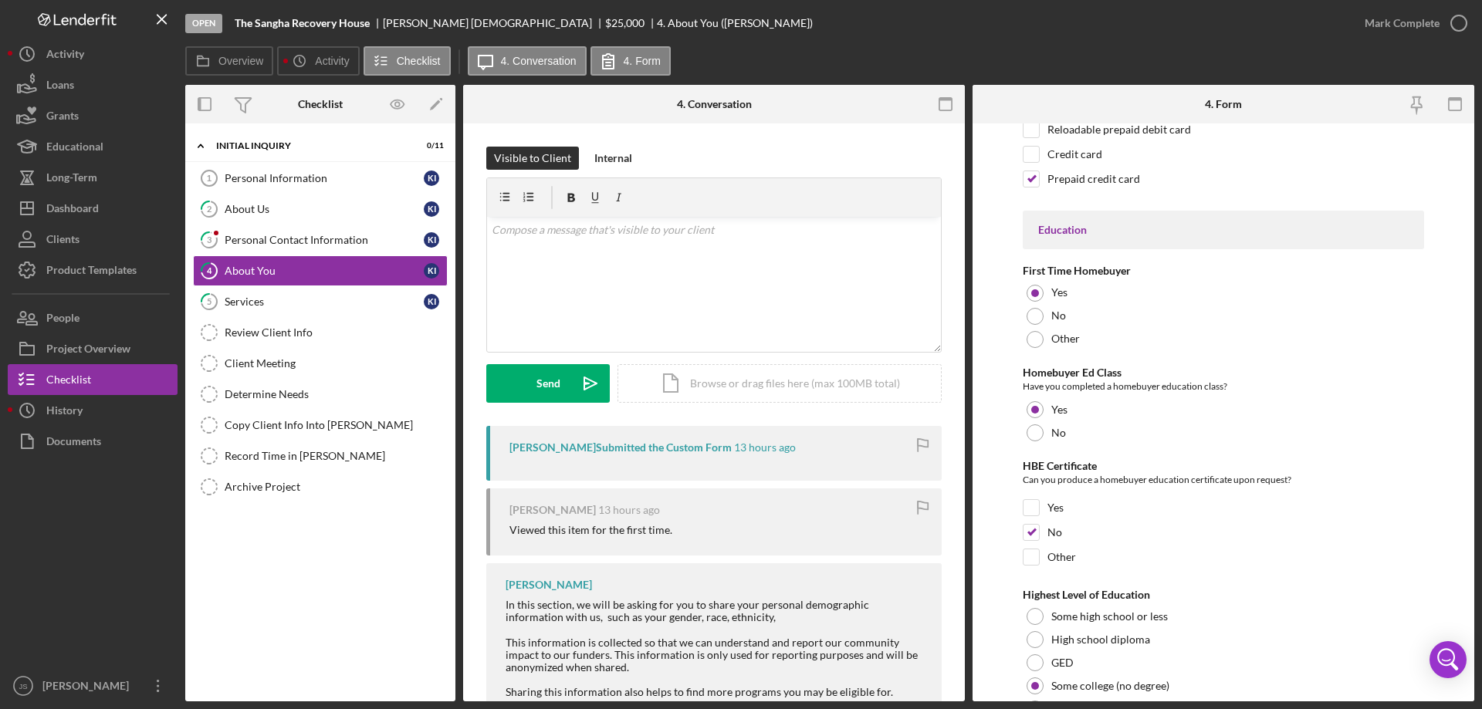
scroll to position [3210, 0]
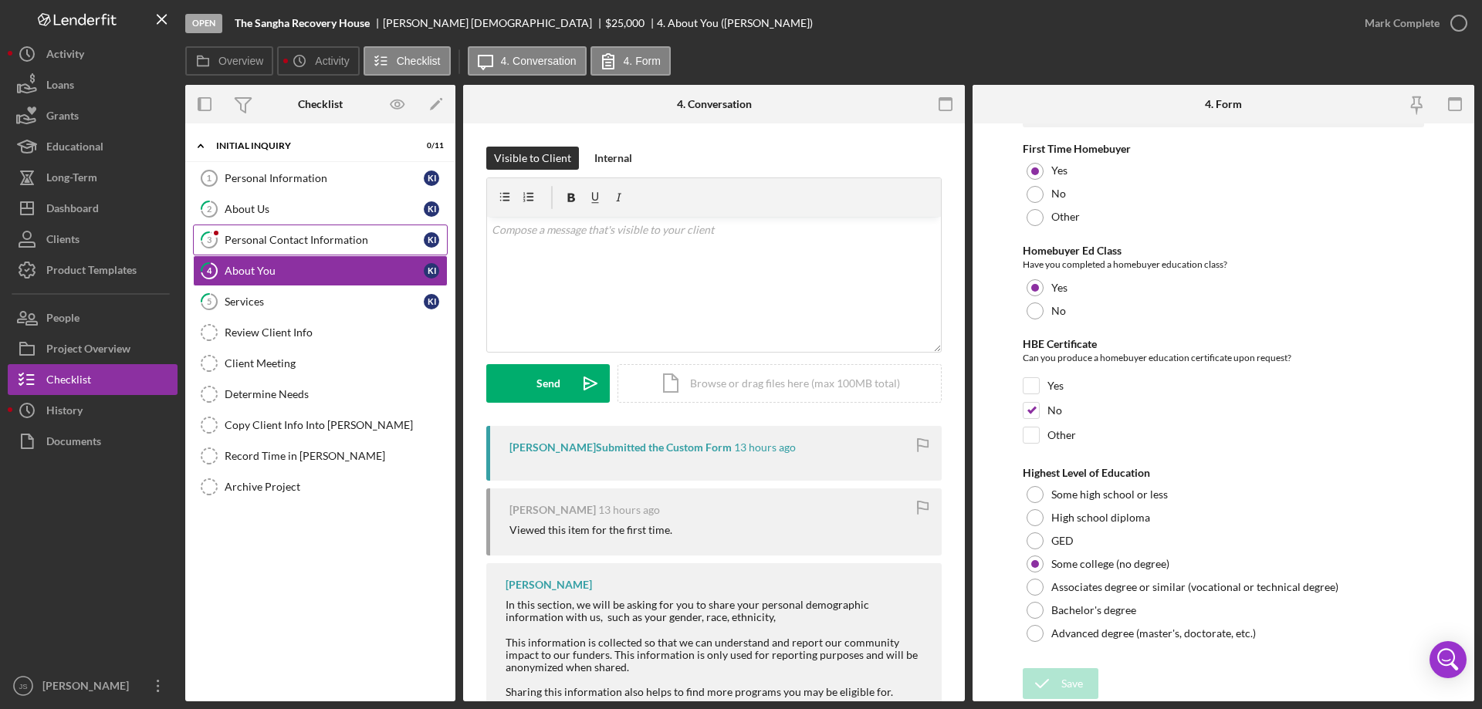
click at [255, 241] on div "Personal Contact Information" at bounding box center [324, 240] width 199 height 12
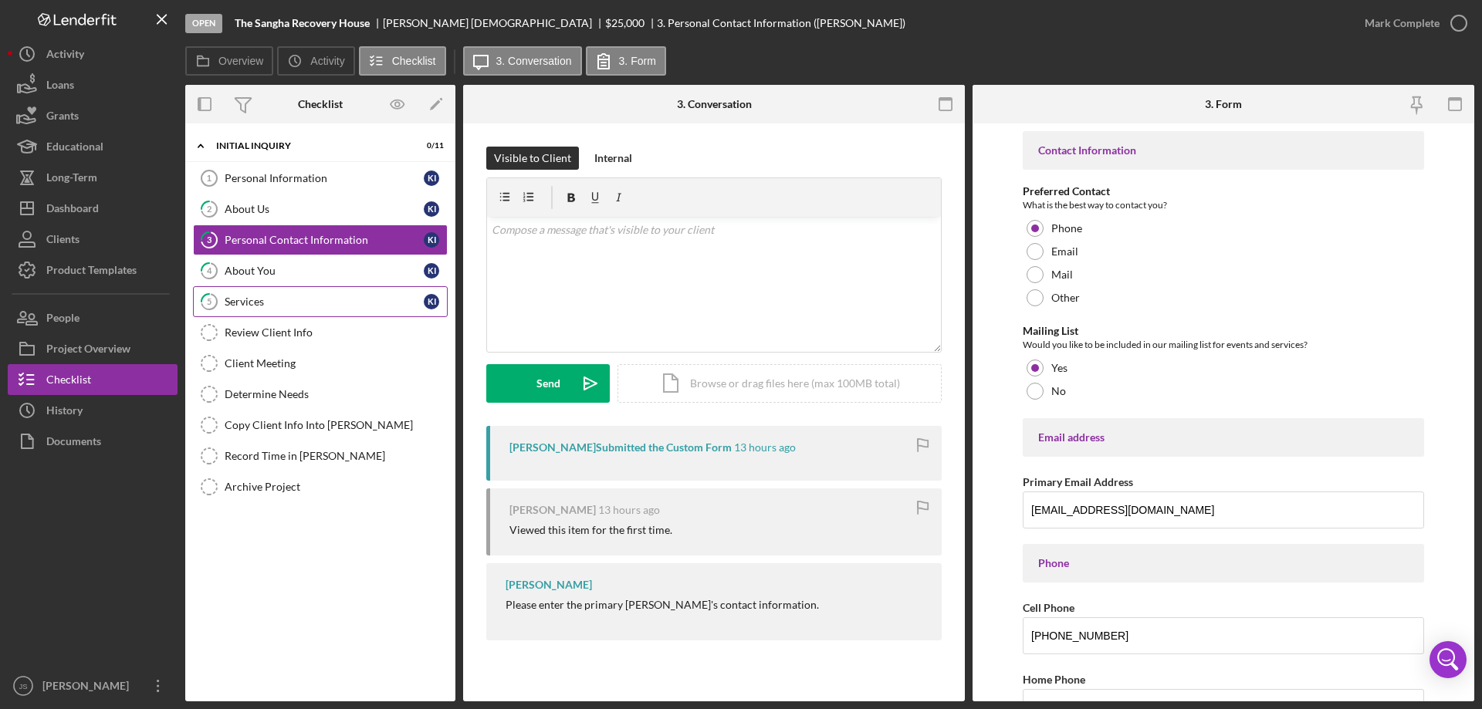
click at [272, 308] on div "Services" at bounding box center [324, 302] width 199 height 12
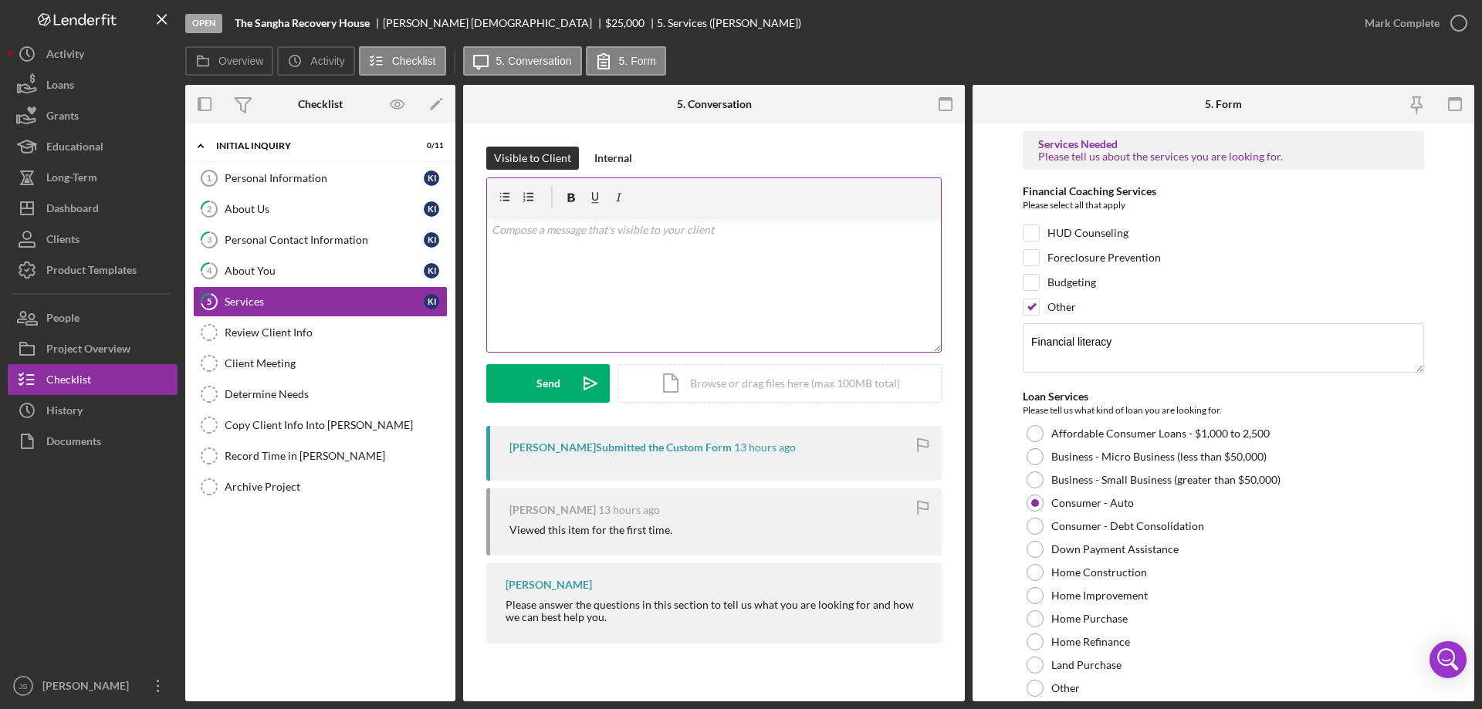
drag, startPoint x: 542, startPoint y: 242, endPoint x: 675, endPoint y: 256, distance: 134.3
click at [545, 242] on div "v Color teal Color pink Remove color Add row above Add row below Add column bef…" at bounding box center [714, 284] width 454 height 135
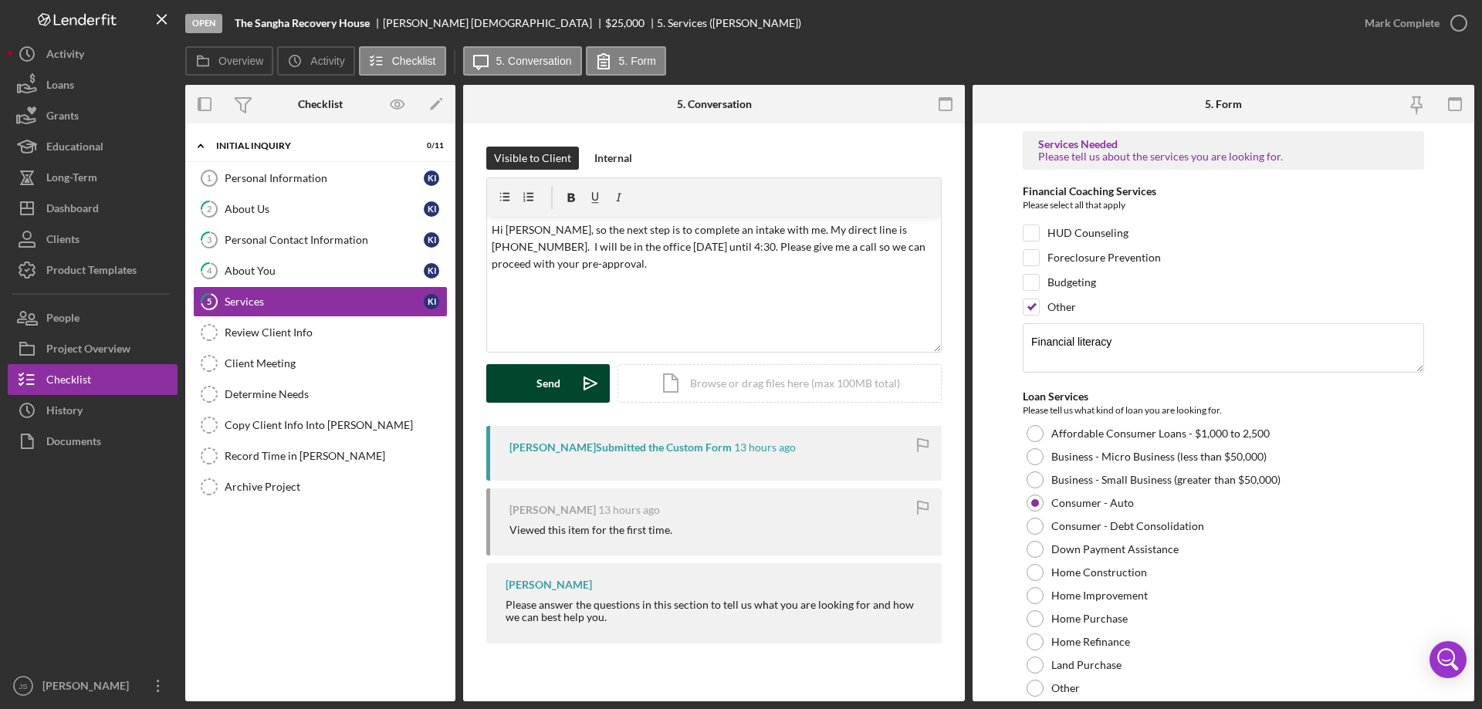
click at [541, 385] on div "Send" at bounding box center [548, 383] width 24 height 39
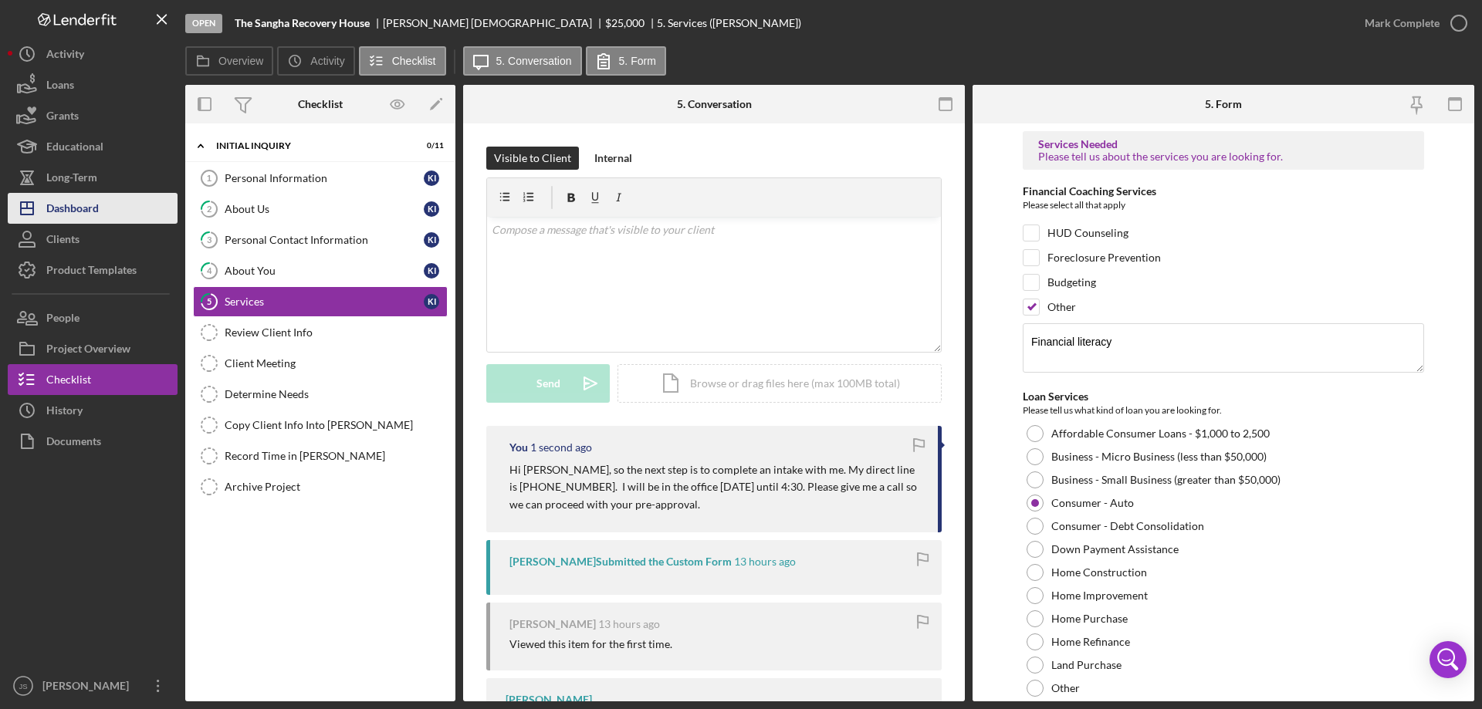
click at [95, 203] on div "Dashboard" at bounding box center [72, 210] width 52 height 35
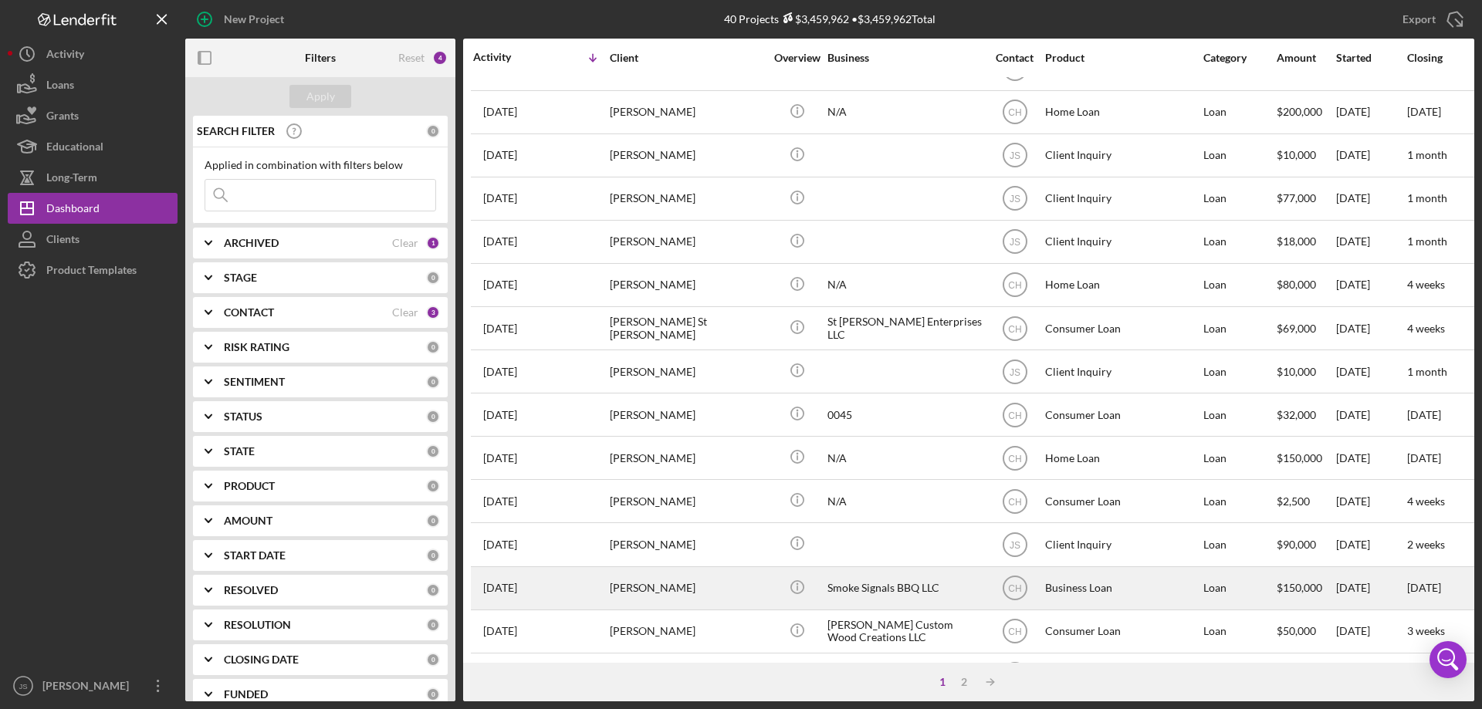
scroll to position [439, 0]
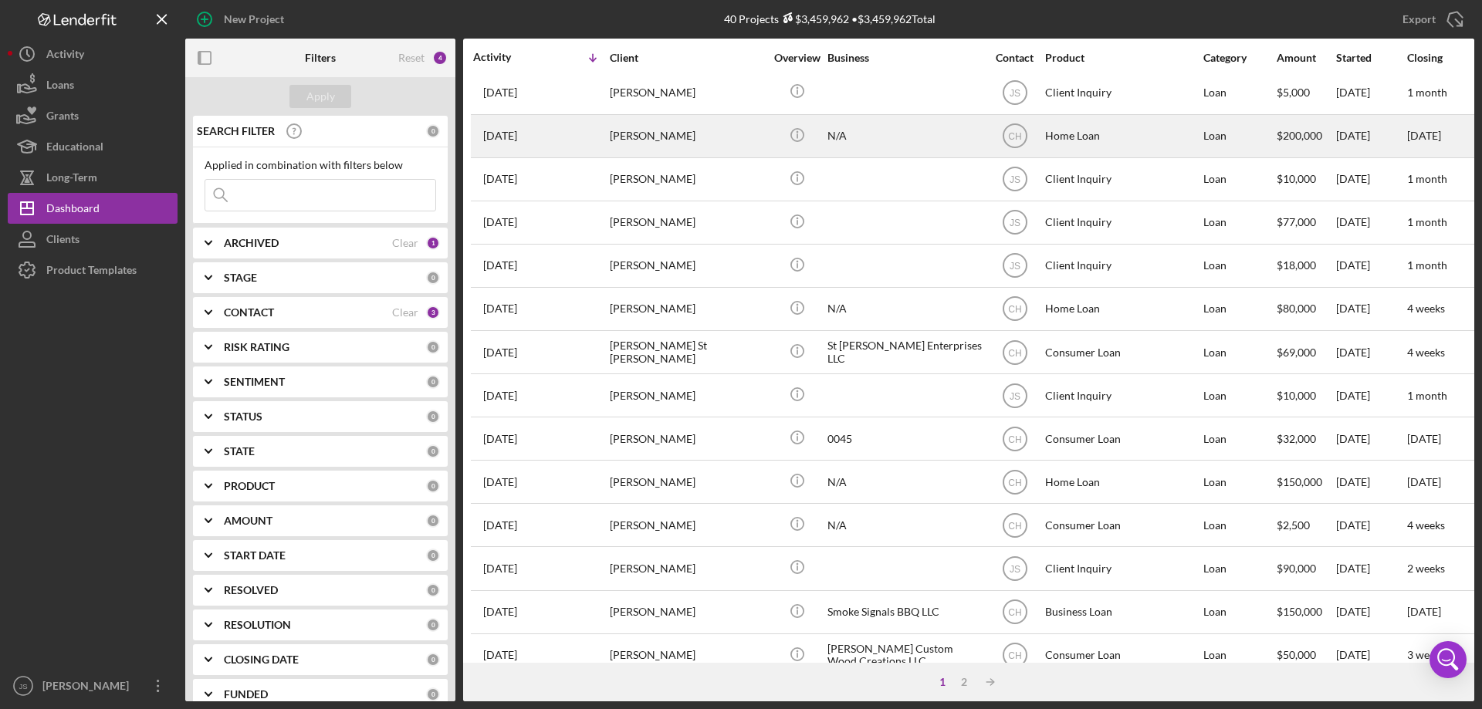
click at [729, 144] on div "[PERSON_NAME]" at bounding box center [687, 136] width 154 height 41
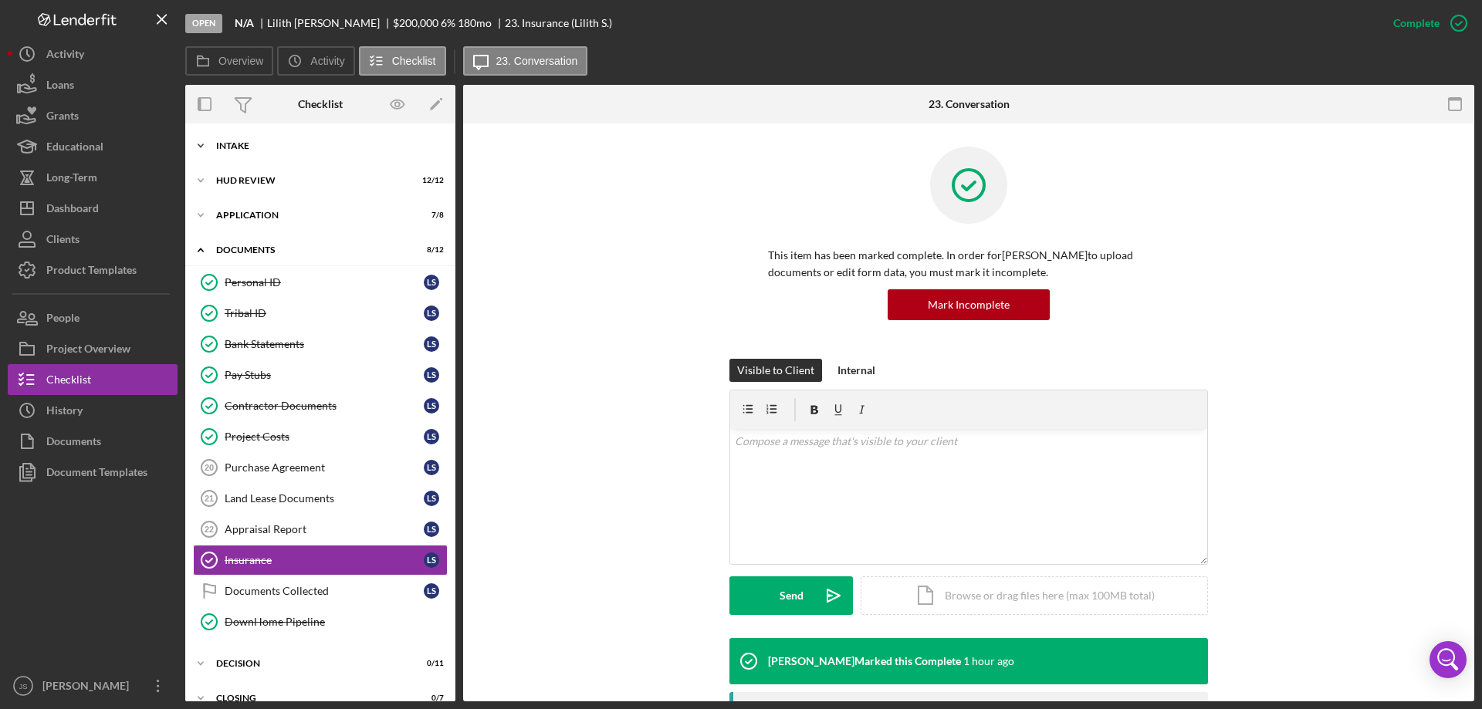
click at [201, 144] on icon "Icon/Expander" at bounding box center [200, 145] width 31 height 31
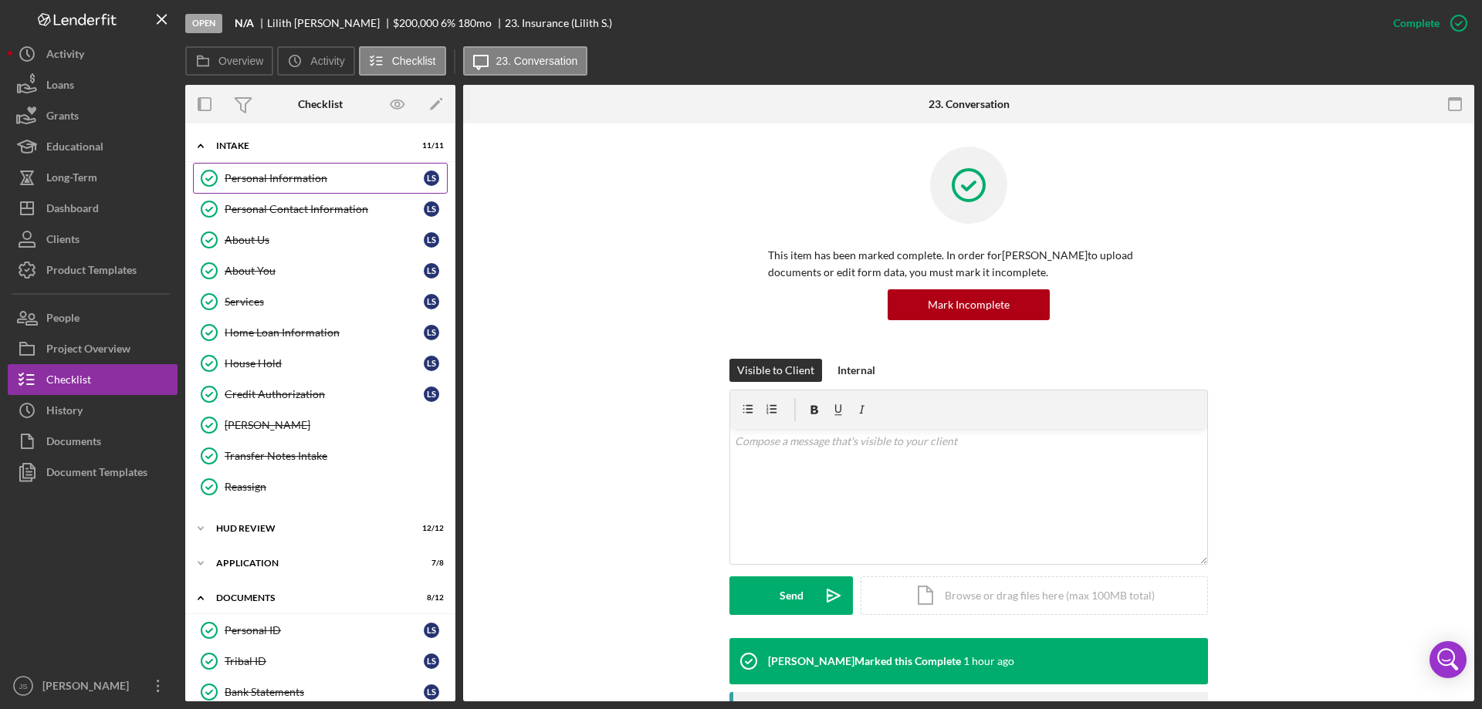
click at [306, 177] on div "Personal Information" at bounding box center [324, 178] width 199 height 12
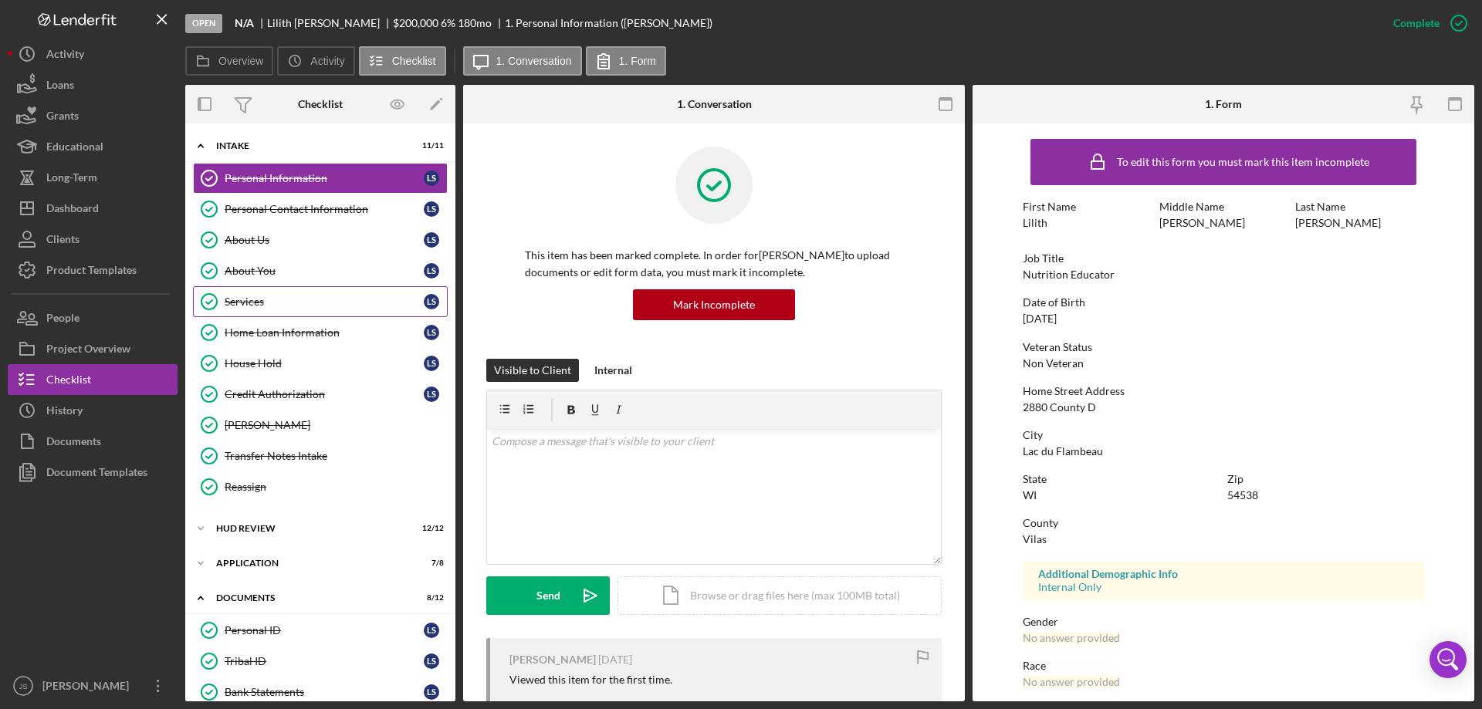
click at [311, 305] on div "Services" at bounding box center [324, 302] width 199 height 12
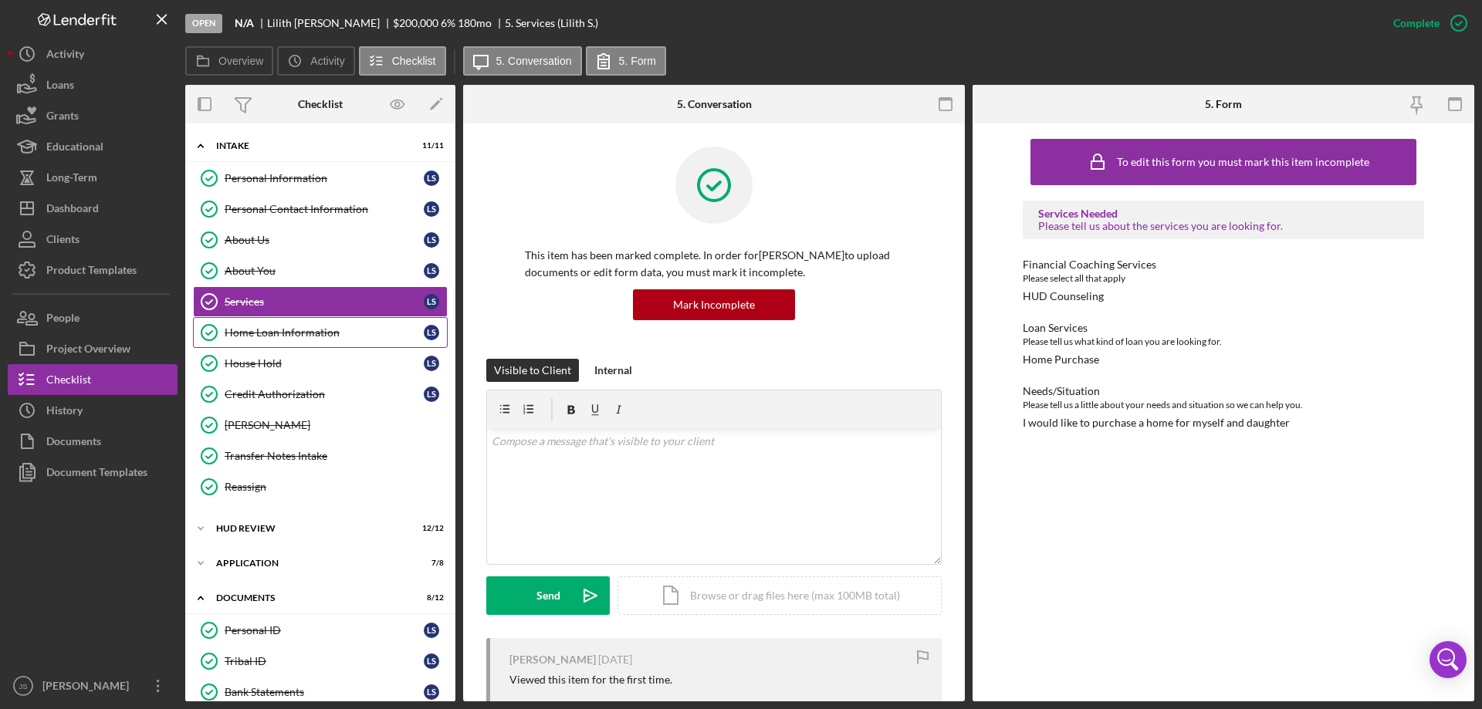
click at [357, 338] on div "Home Loan Information" at bounding box center [324, 333] width 199 height 12
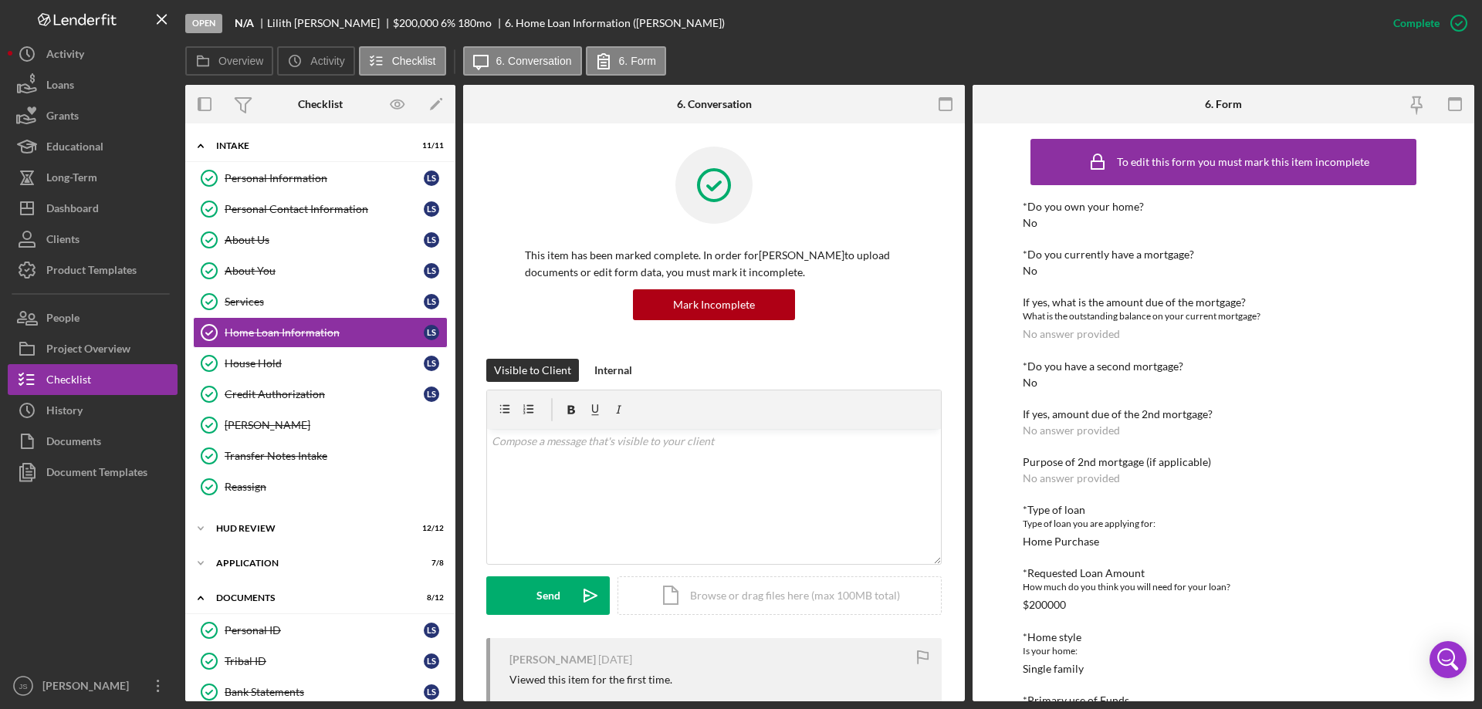
scroll to position [60, 0]
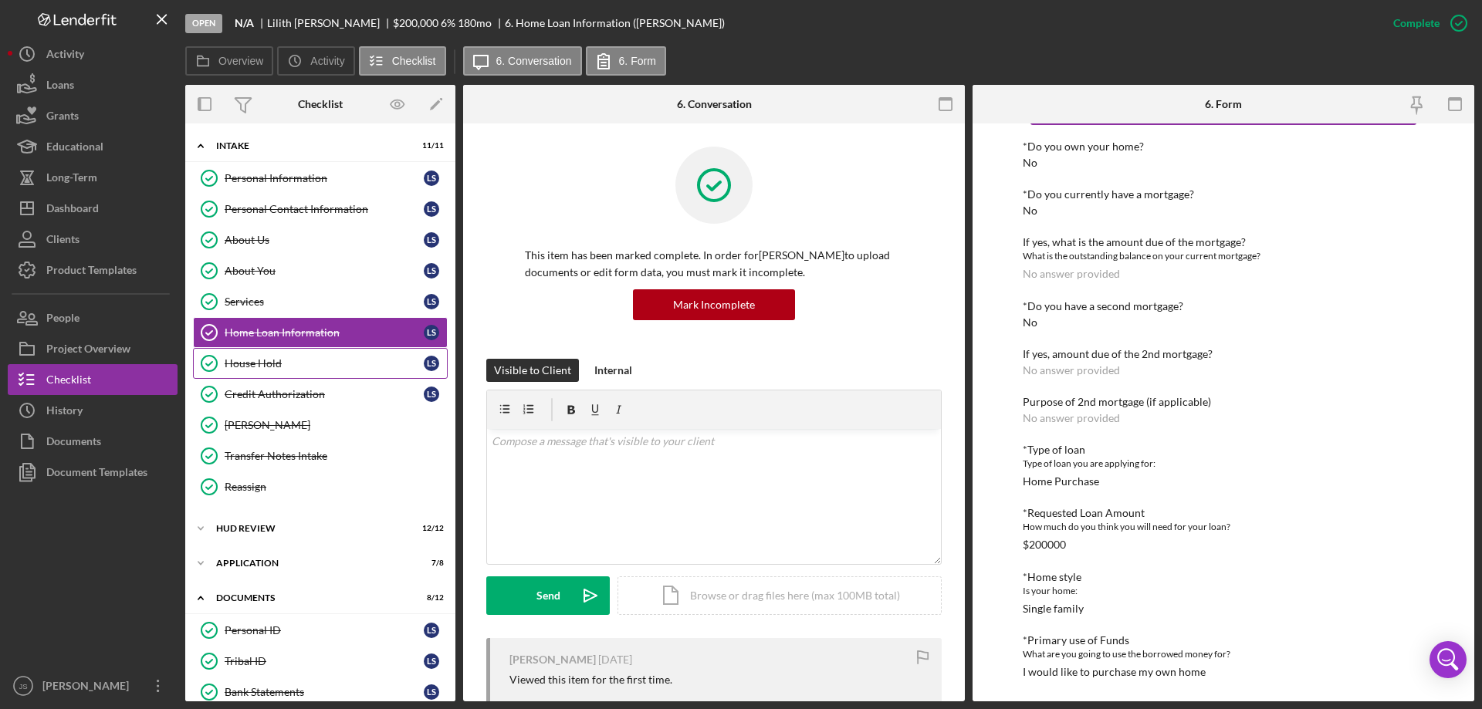
click at [314, 370] on div "House Hold" at bounding box center [324, 363] width 199 height 12
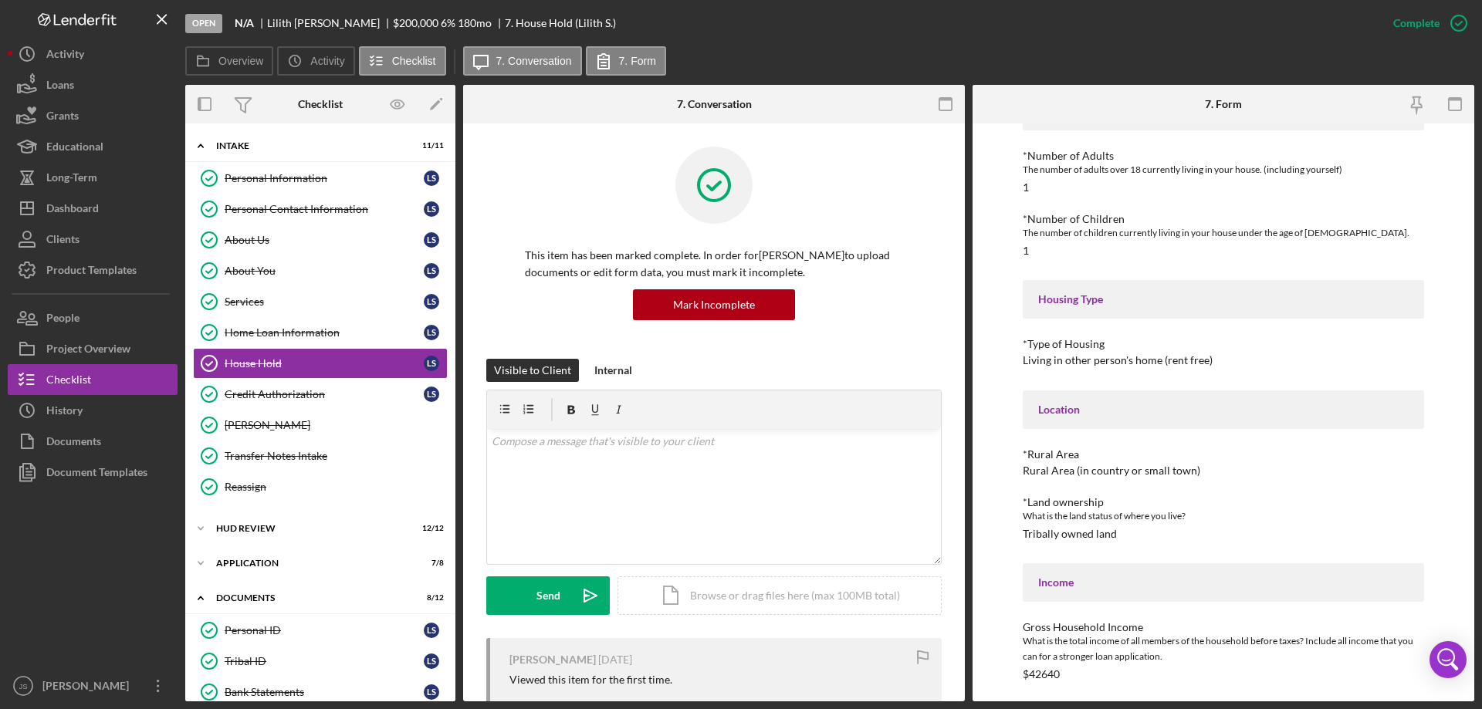
scroll to position [111, 0]
click at [335, 396] on div "Credit Authorization" at bounding box center [324, 394] width 199 height 12
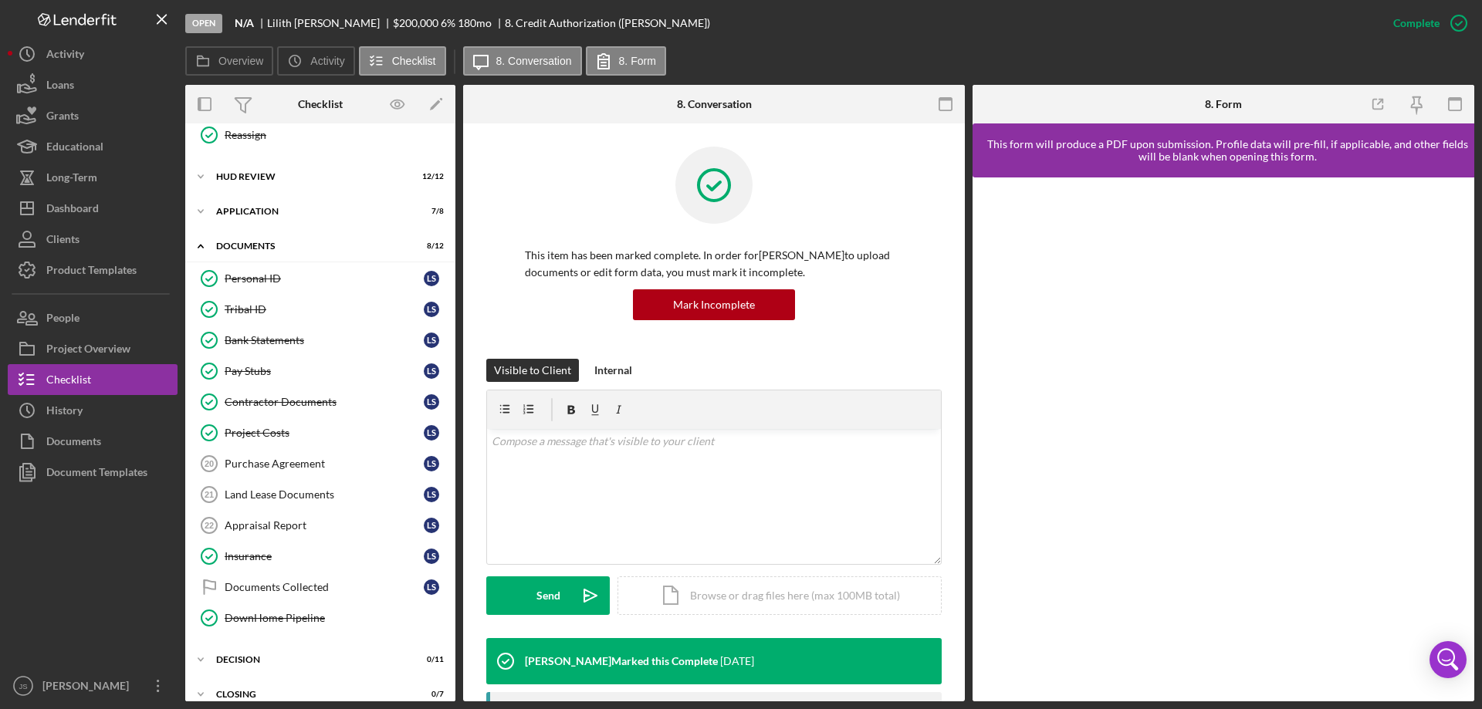
scroll to position [369, 0]
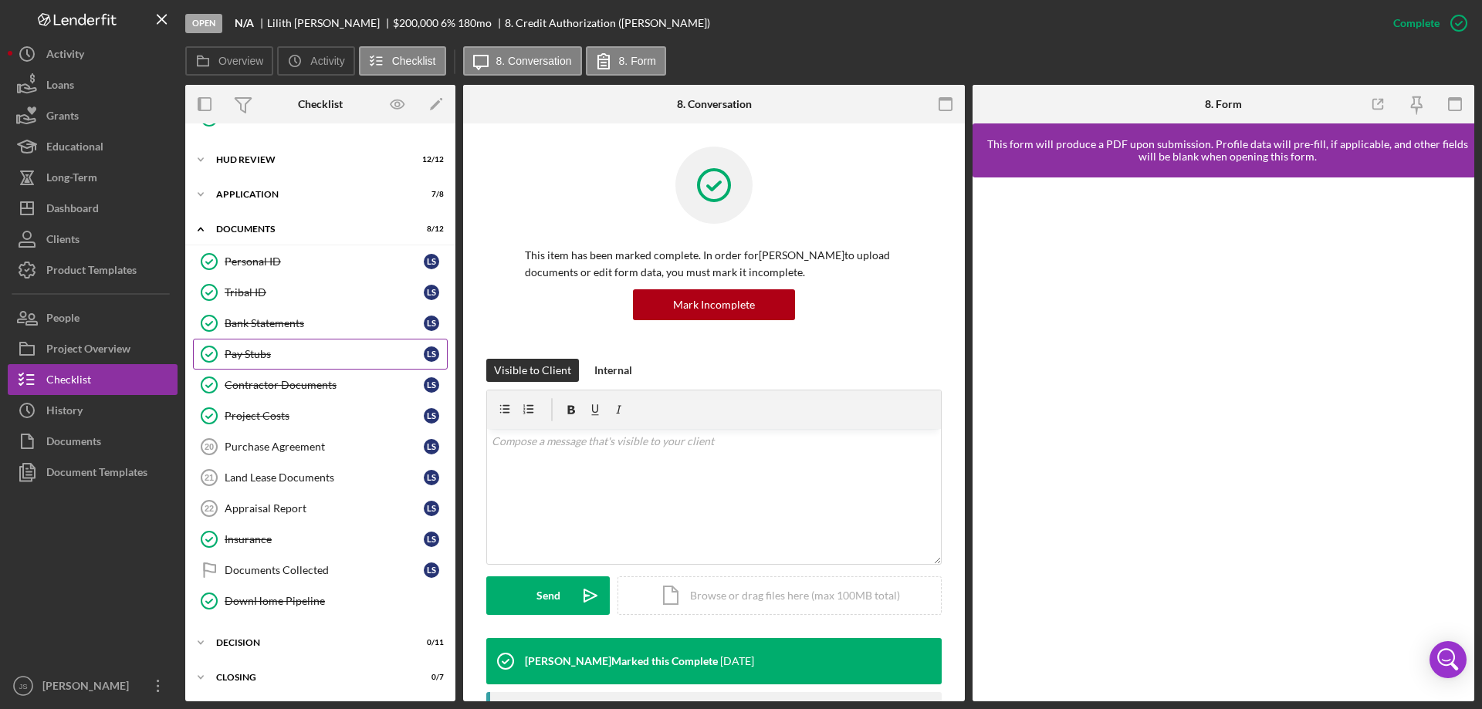
click at [291, 352] on div "Pay Stubs" at bounding box center [324, 354] width 199 height 12
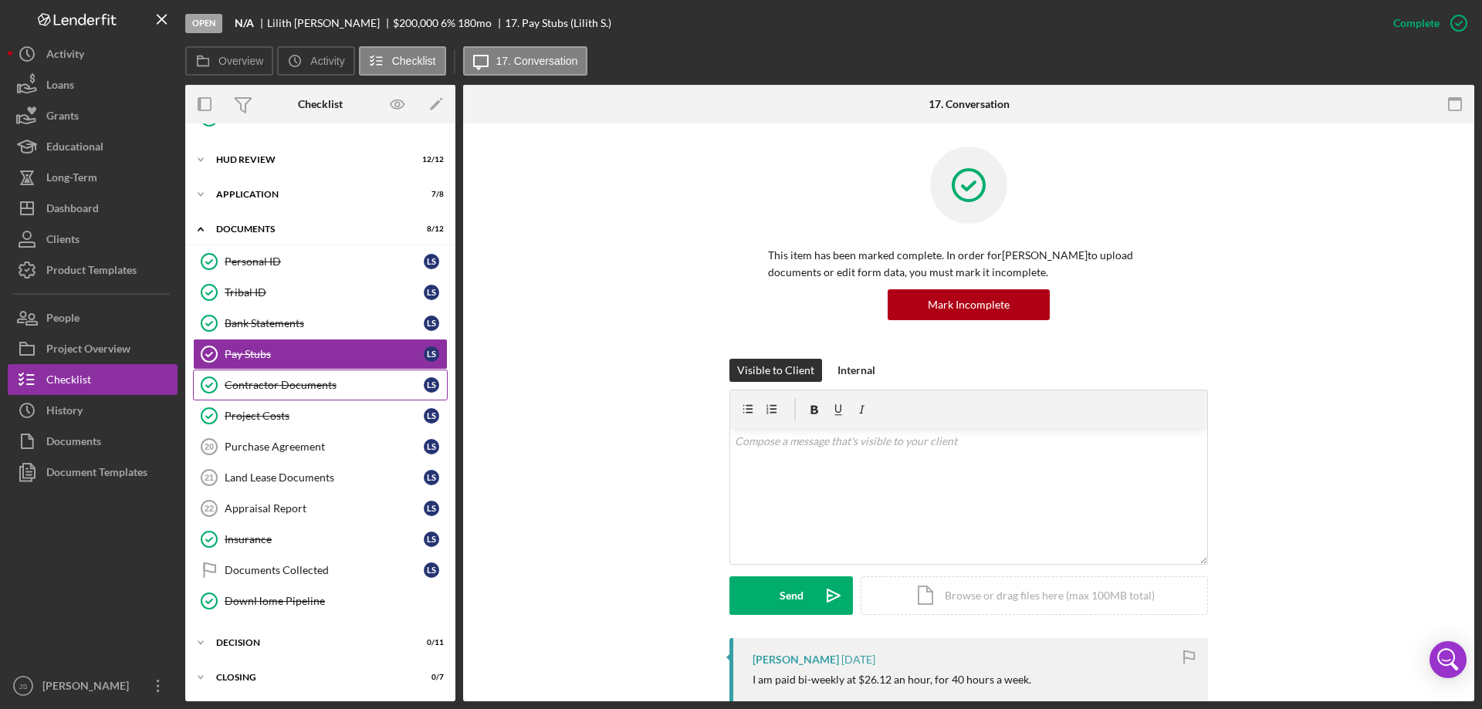
click at [315, 389] on div "Contractor Documents" at bounding box center [324, 385] width 199 height 12
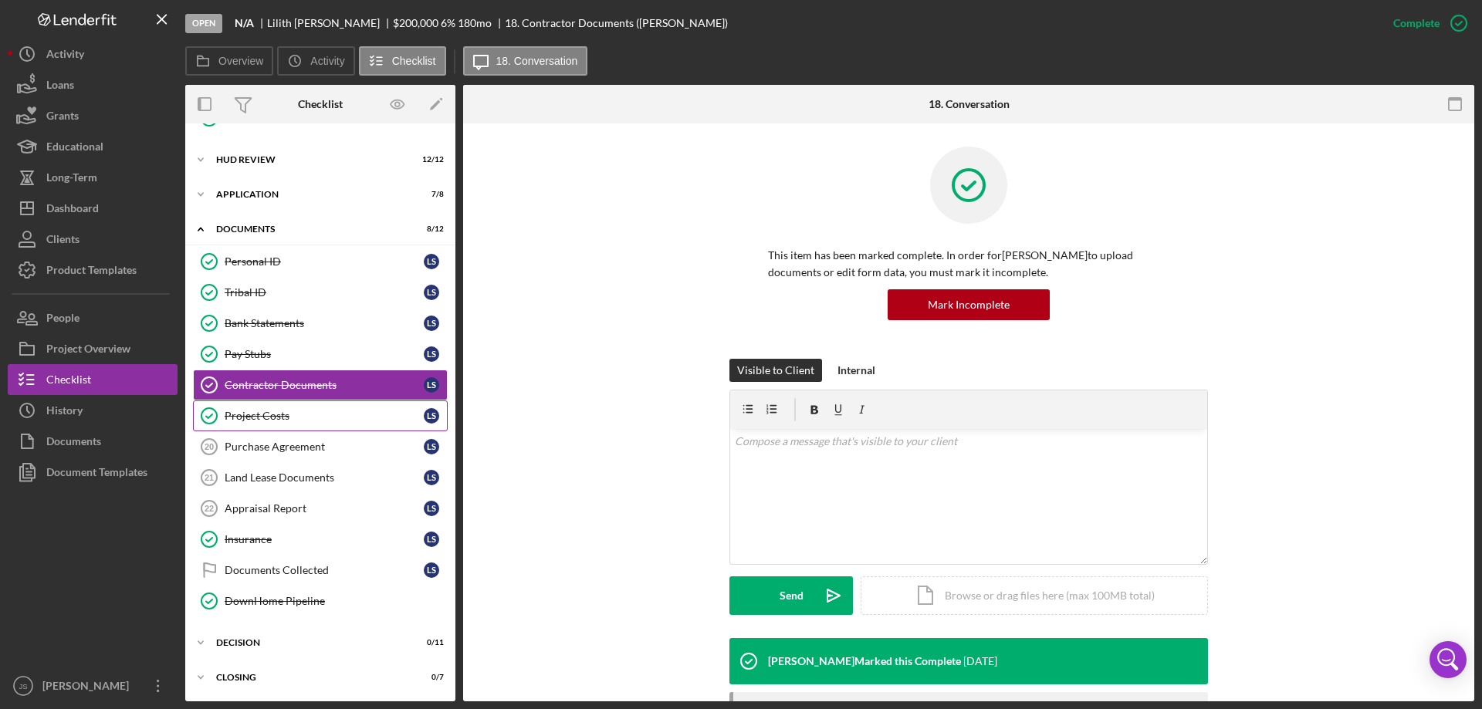
click at [312, 422] on div "Project Costs" at bounding box center [324, 416] width 199 height 12
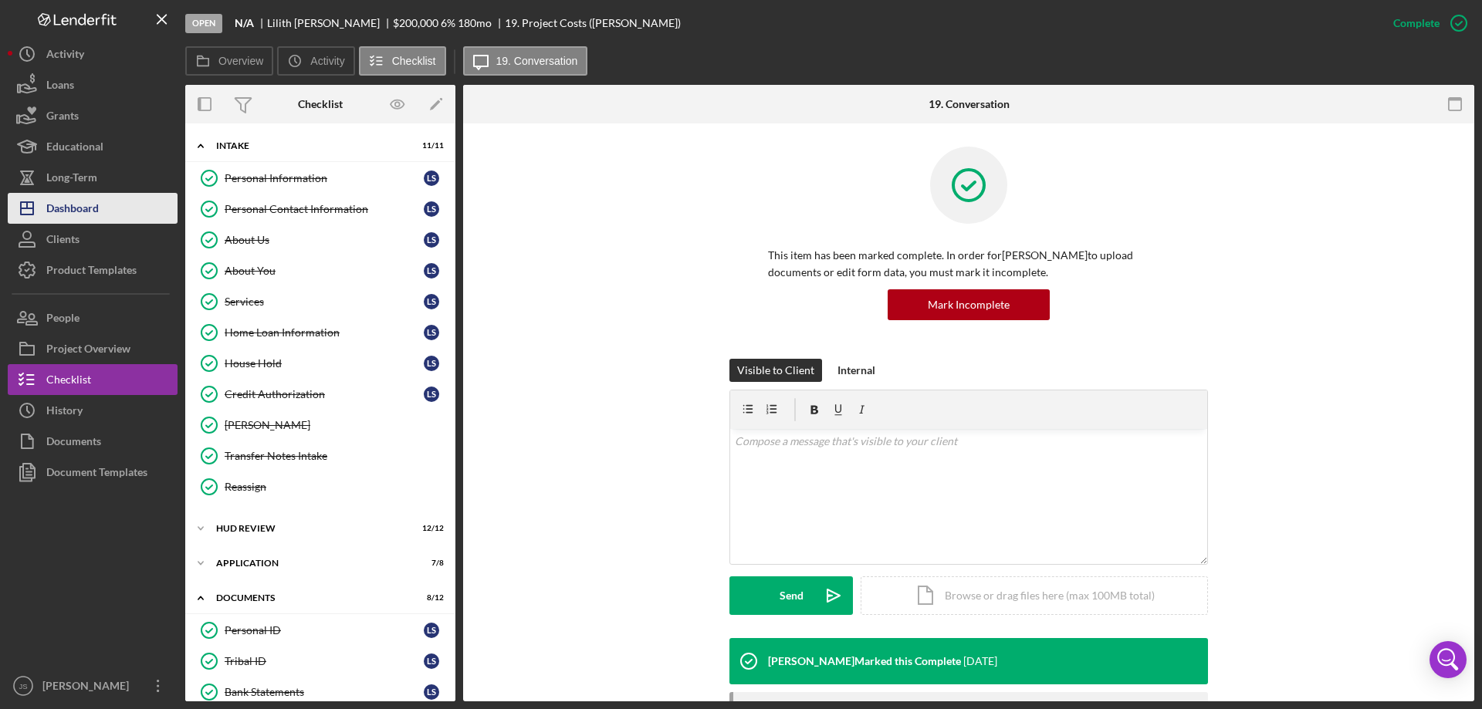
click at [73, 206] on div "Dashboard" at bounding box center [72, 210] width 52 height 35
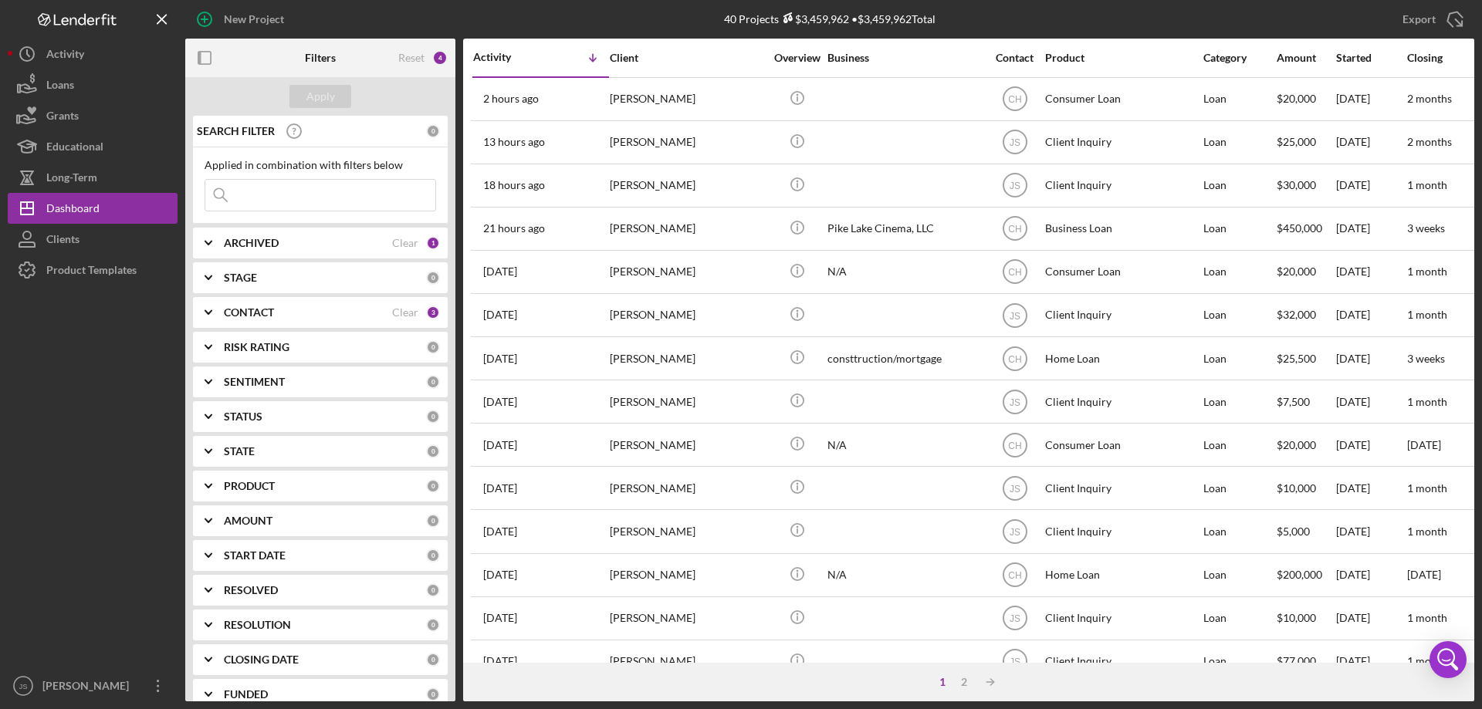
click at [269, 195] on input at bounding box center [320, 195] width 230 height 31
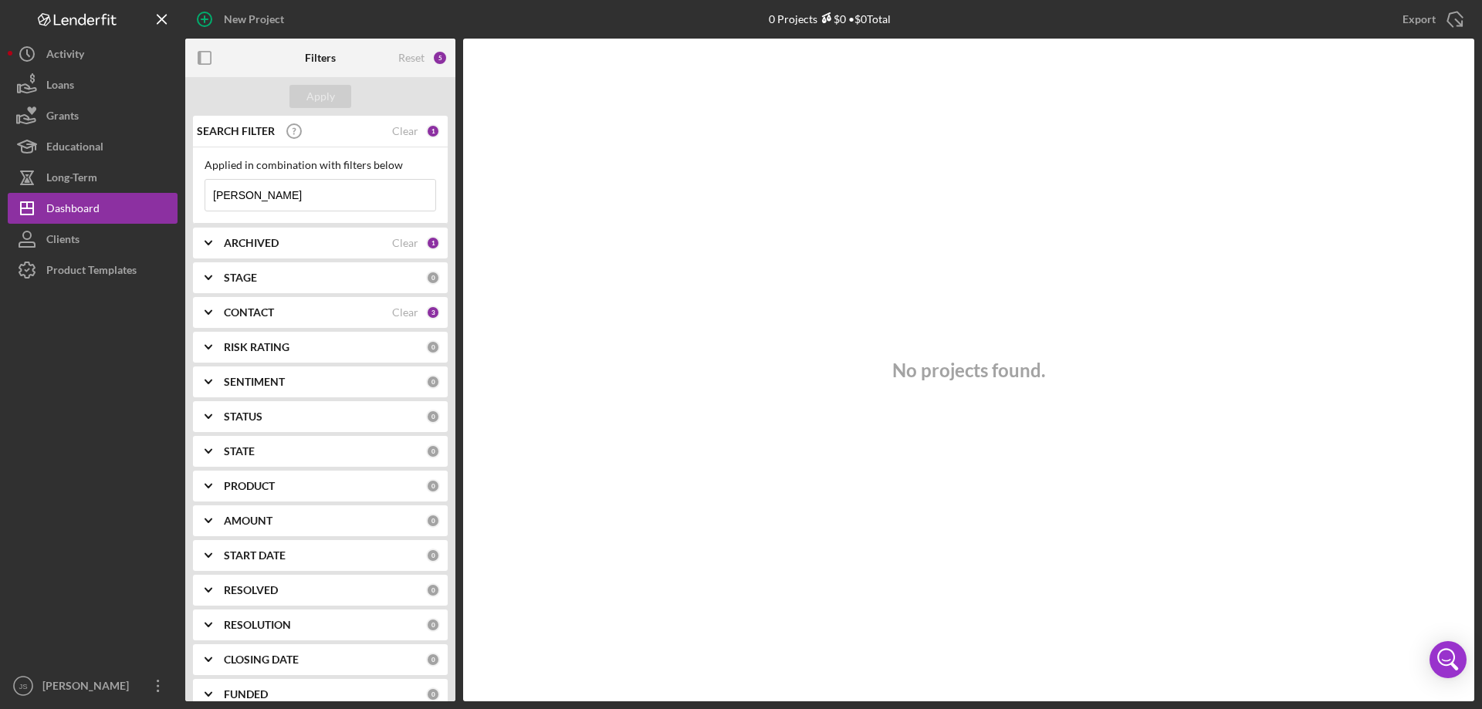
type input "[PERSON_NAME]"
click at [210, 309] on icon "Icon/Expander" at bounding box center [208, 312] width 39 height 39
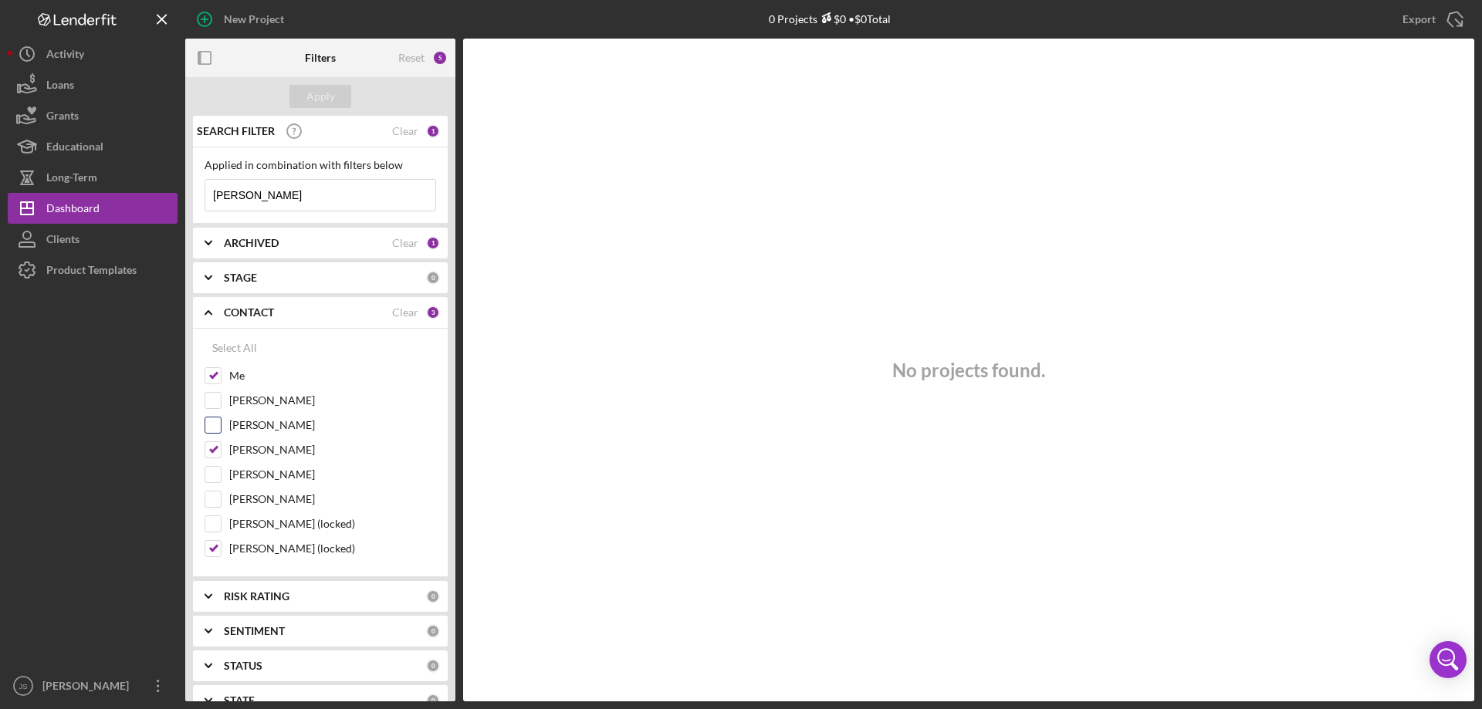
click at [217, 423] on input "[PERSON_NAME]" at bounding box center [212, 425] width 15 height 15
checkbox input "true"
click at [328, 94] on div "Apply" at bounding box center [320, 96] width 29 height 23
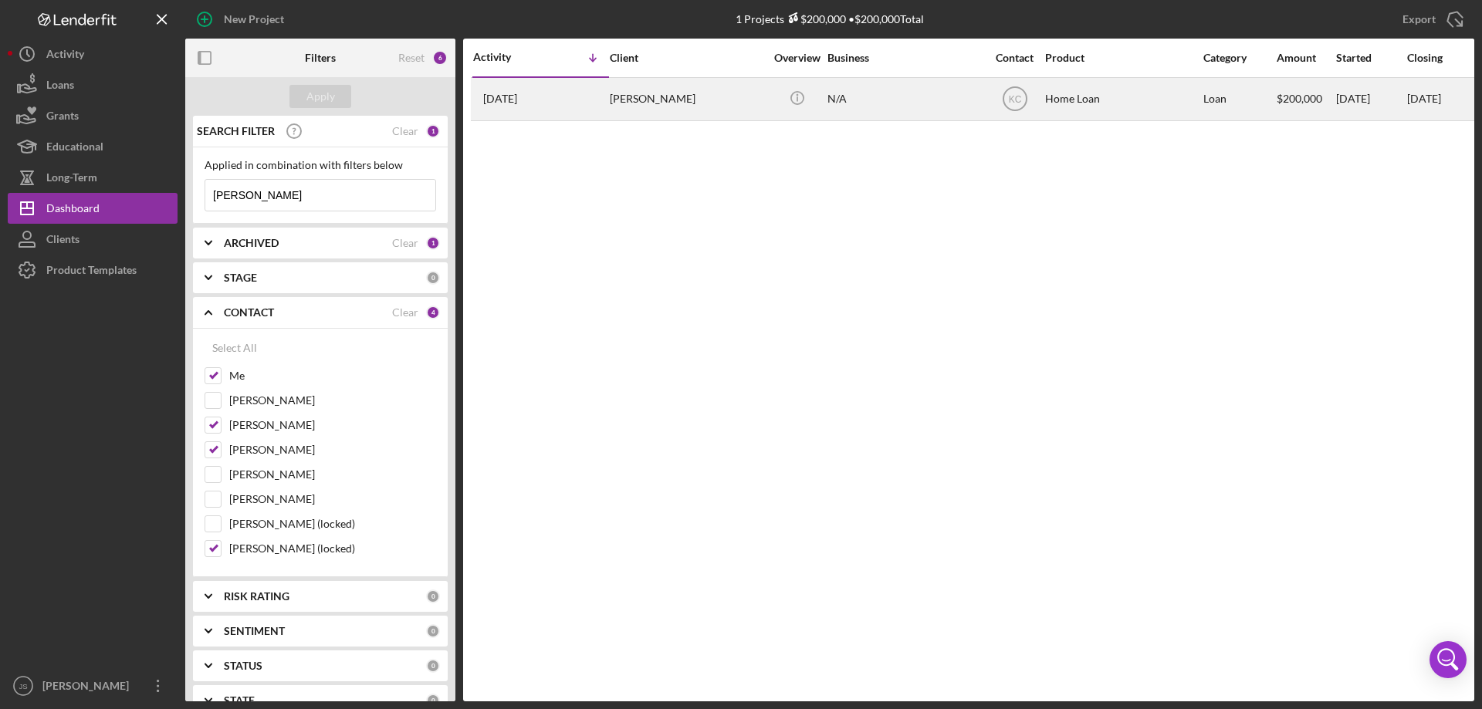
click at [927, 104] on div "N/A" at bounding box center [905, 99] width 154 height 41
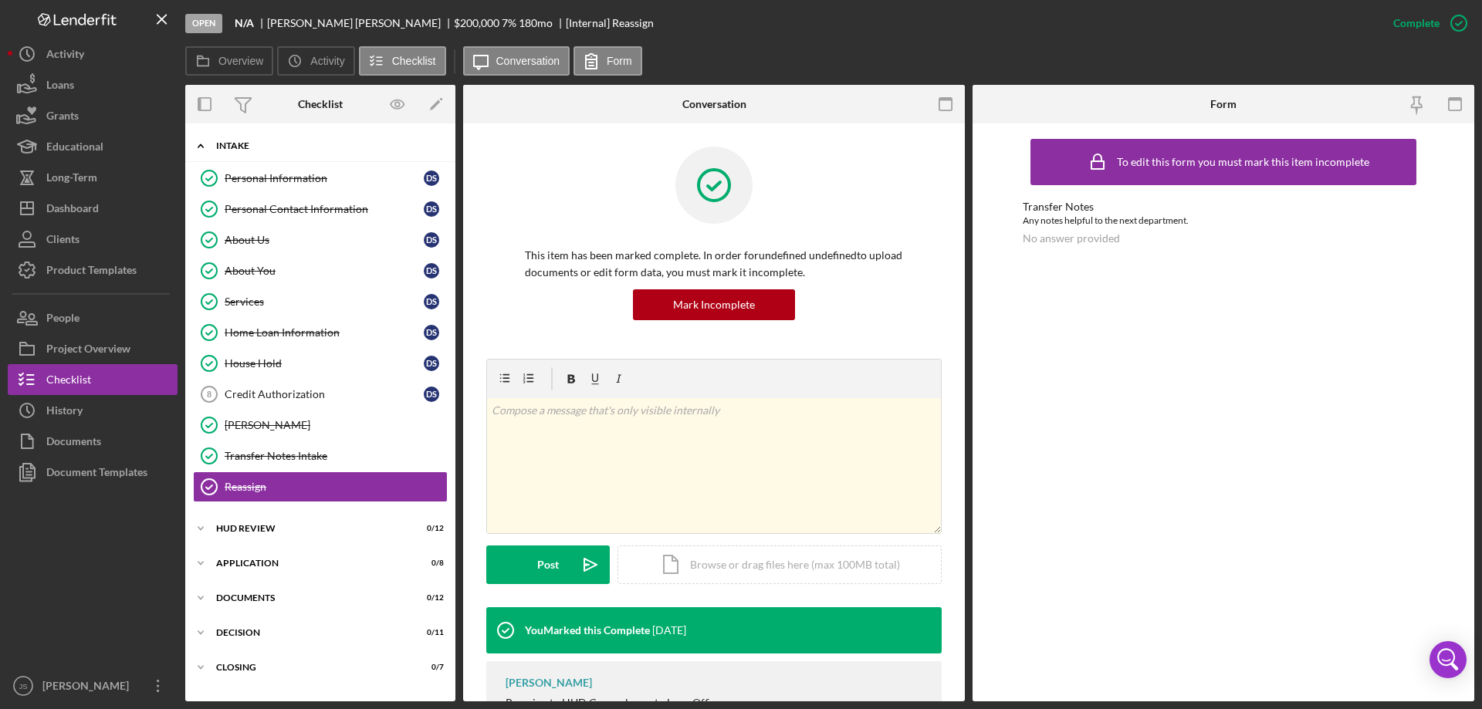
click at [200, 144] on icon "Icon/Expander" at bounding box center [200, 145] width 31 height 31
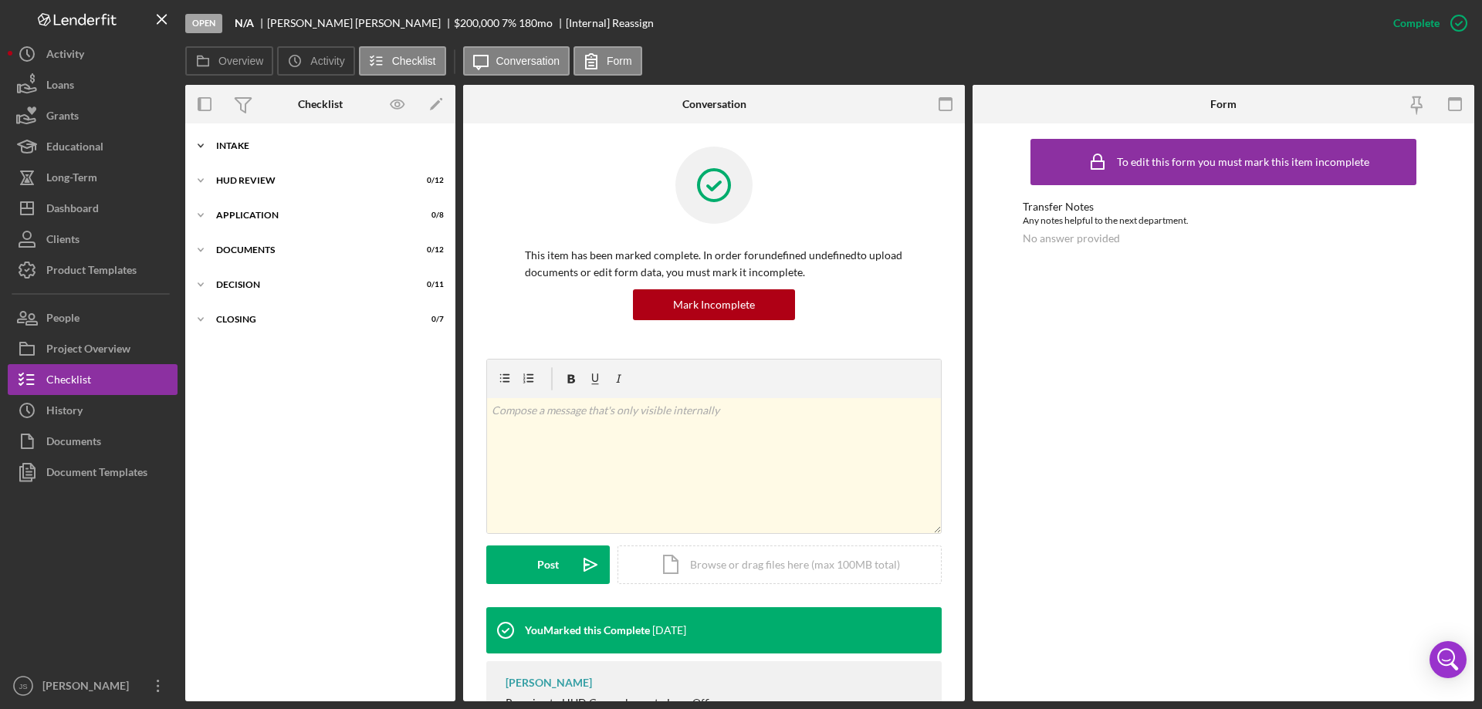
click at [199, 144] on icon "Icon/Expander" at bounding box center [200, 145] width 31 height 31
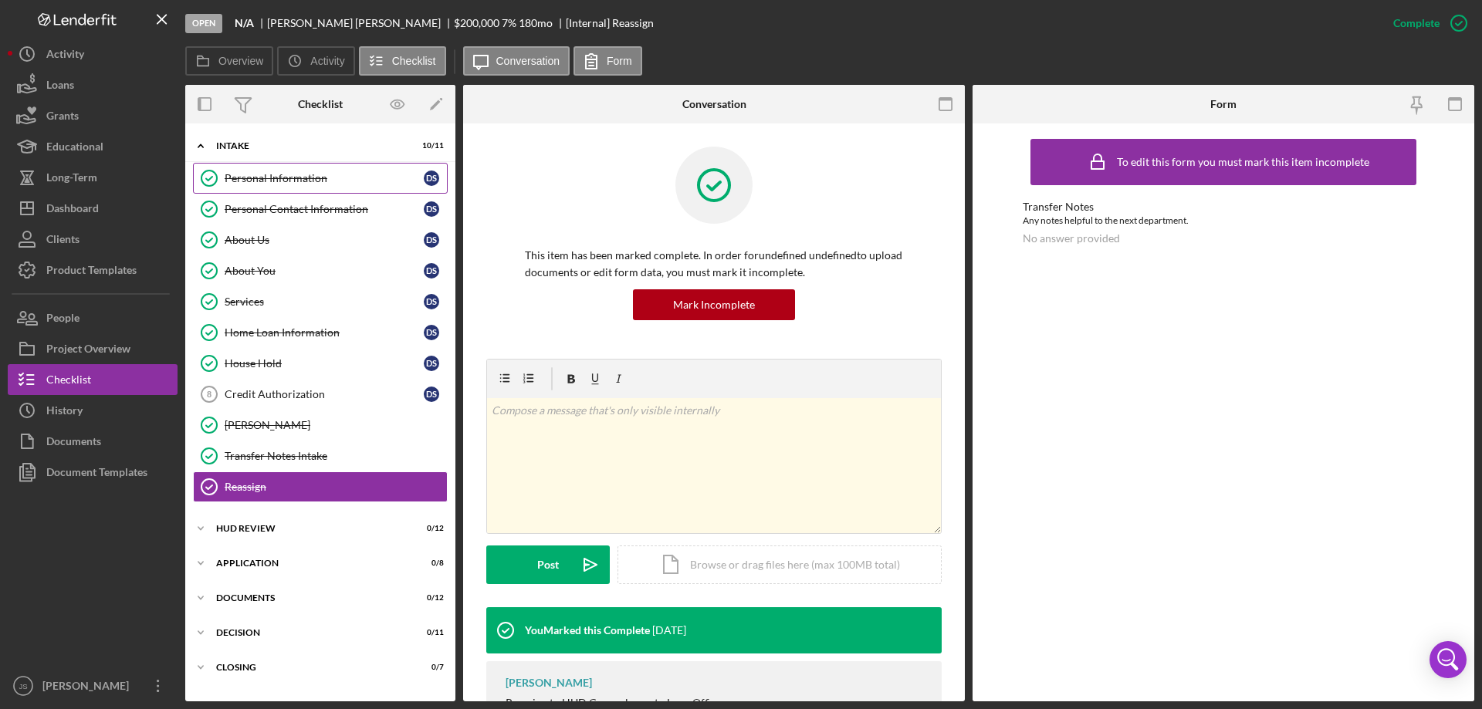
click at [285, 175] on div "Personal Information" at bounding box center [324, 178] width 199 height 12
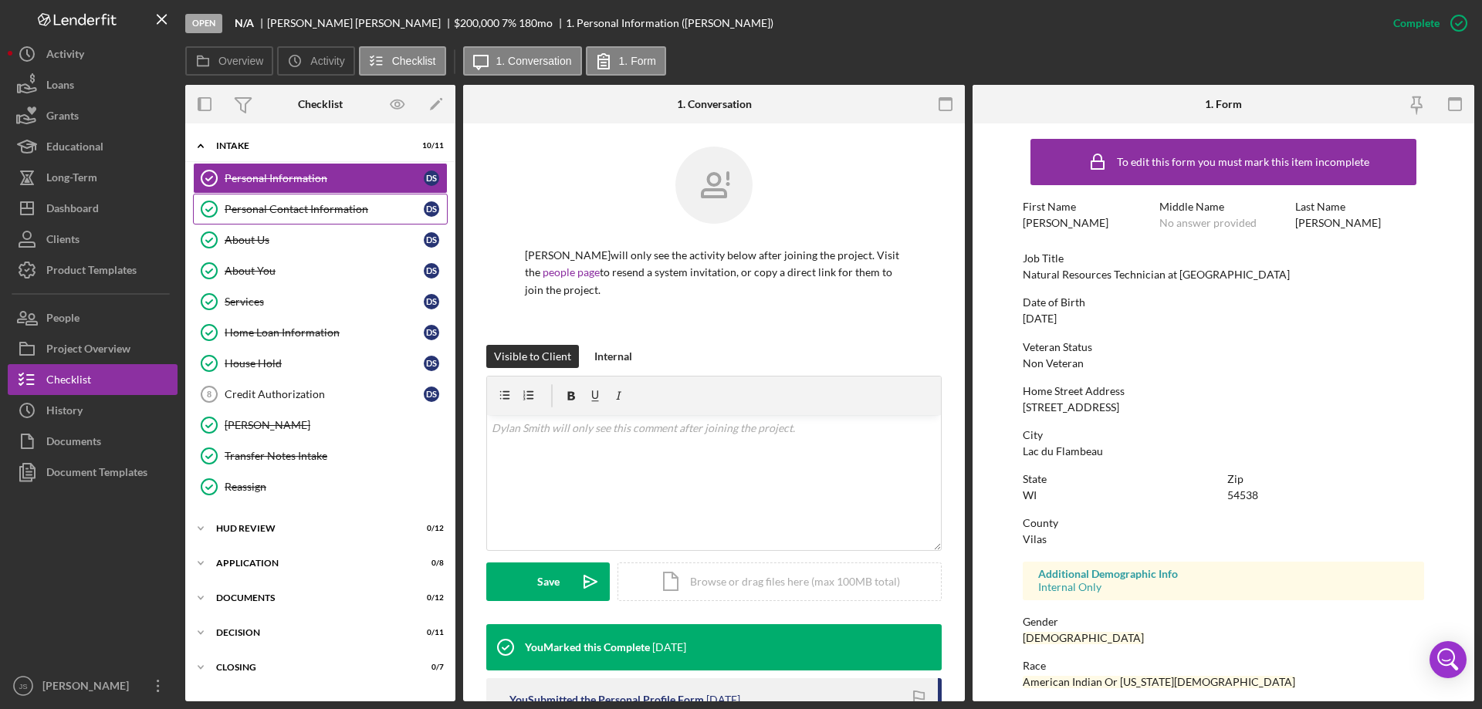
click at [293, 212] on div "Personal Contact Information" at bounding box center [324, 209] width 199 height 12
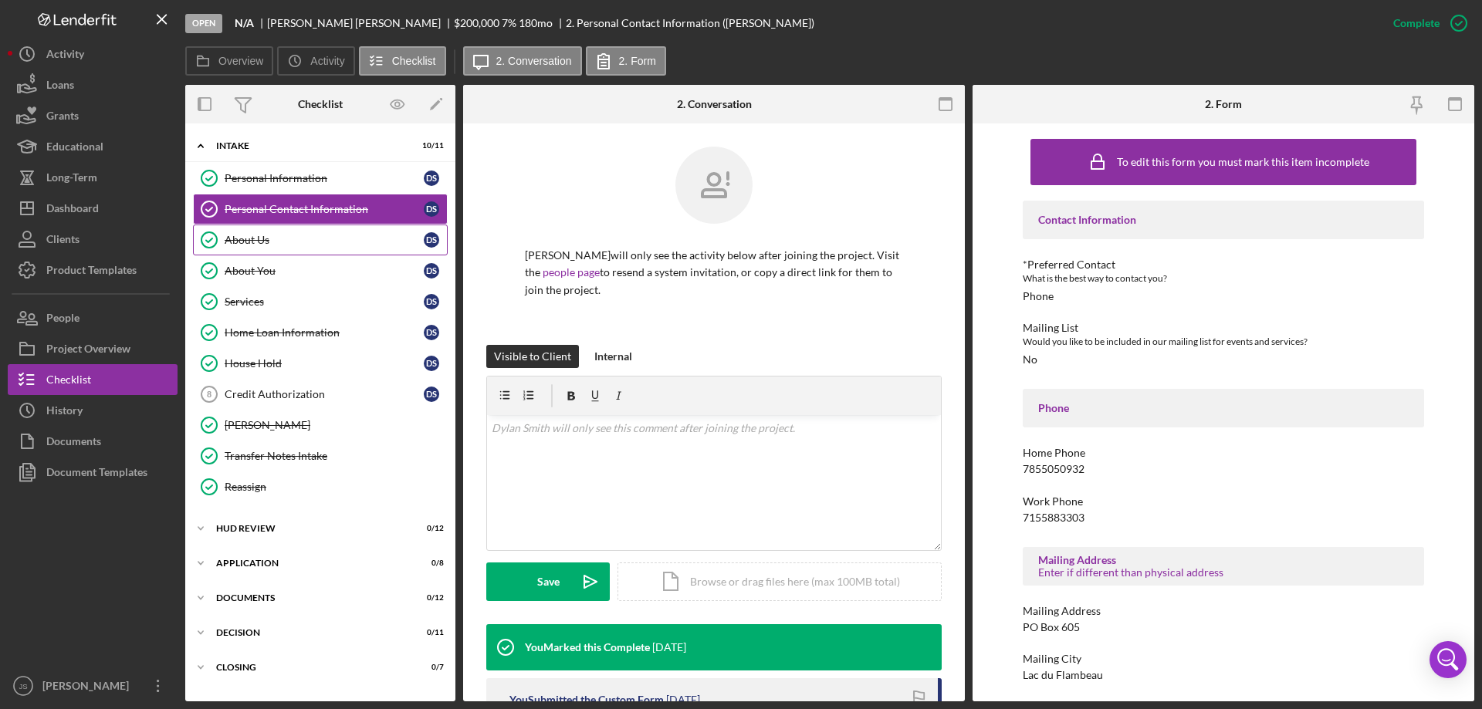
click at [289, 239] on div "About Us" at bounding box center [324, 240] width 199 height 12
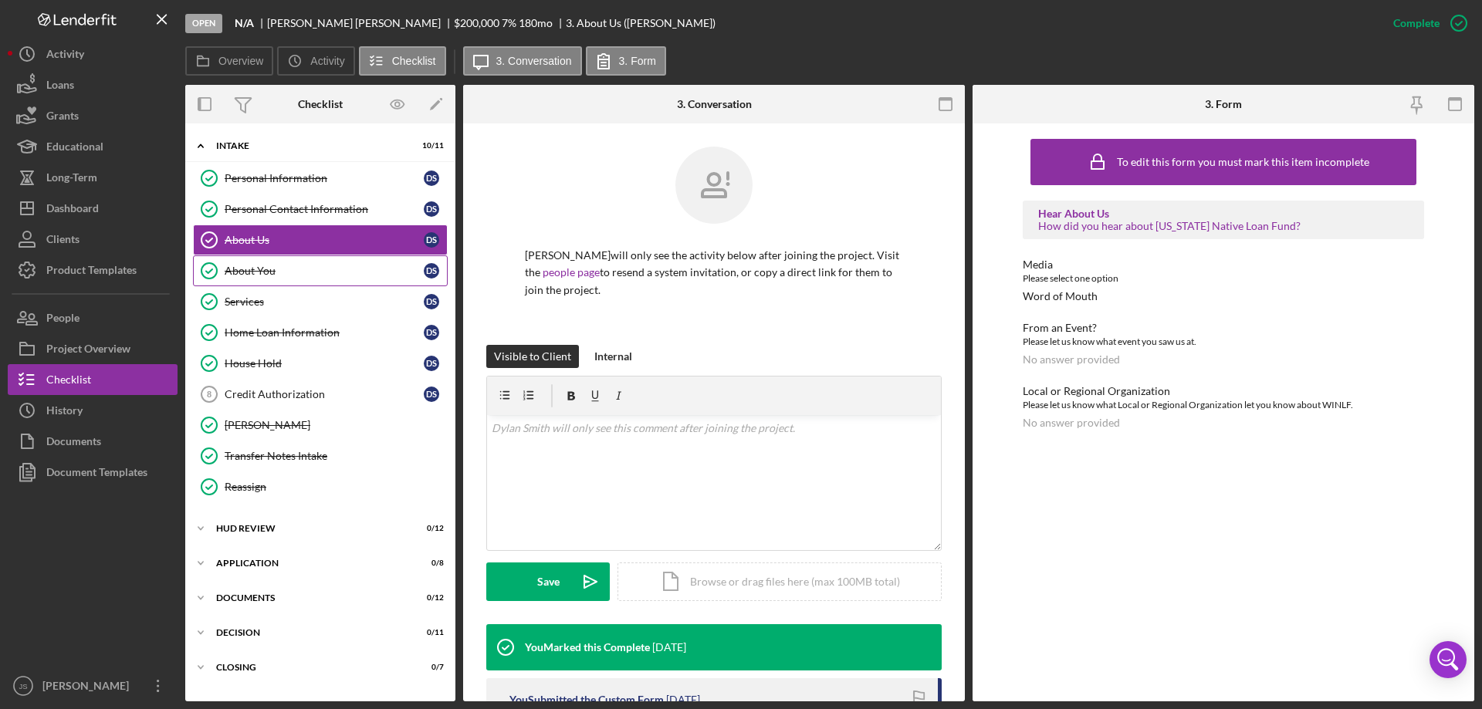
click at [292, 269] on div "About You" at bounding box center [324, 271] width 199 height 12
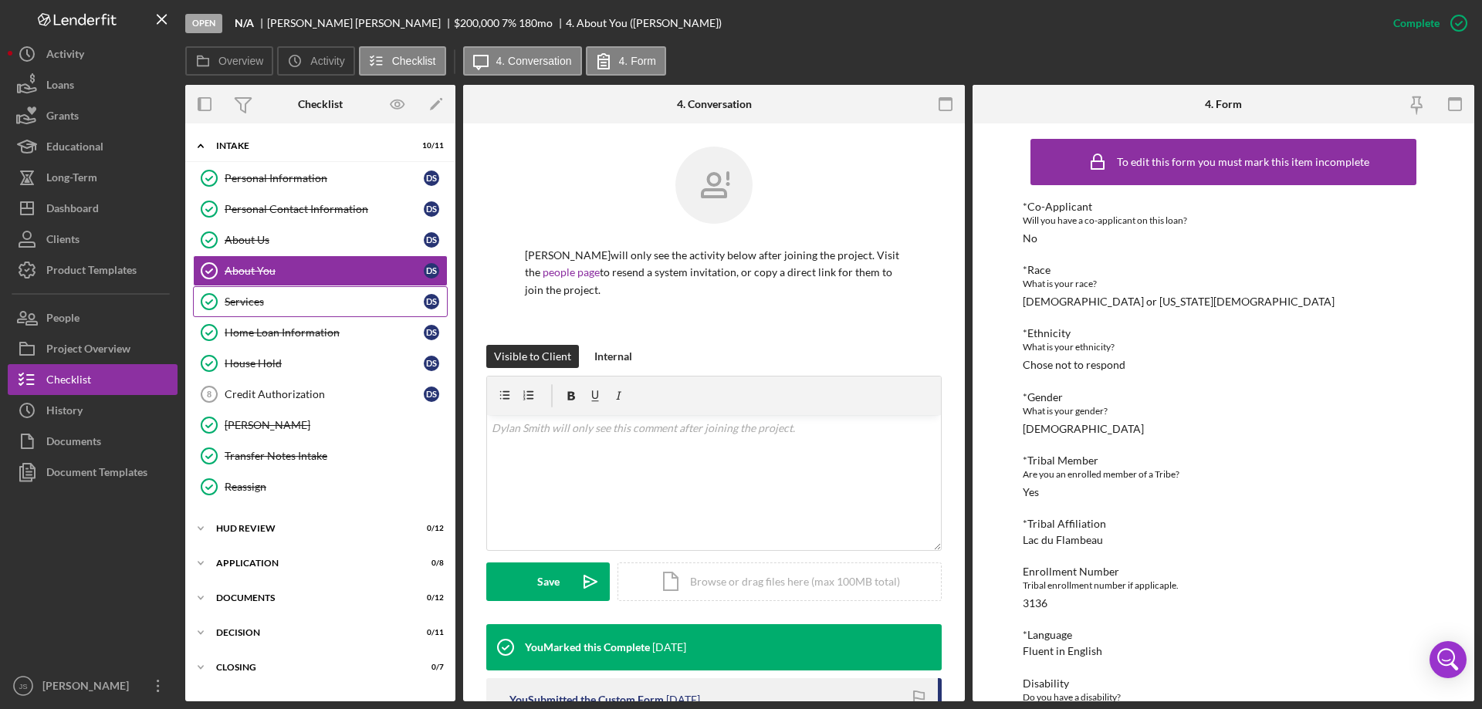
click at [291, 297] on div "Services" at bounding box center [324, 302] width 199 height 12
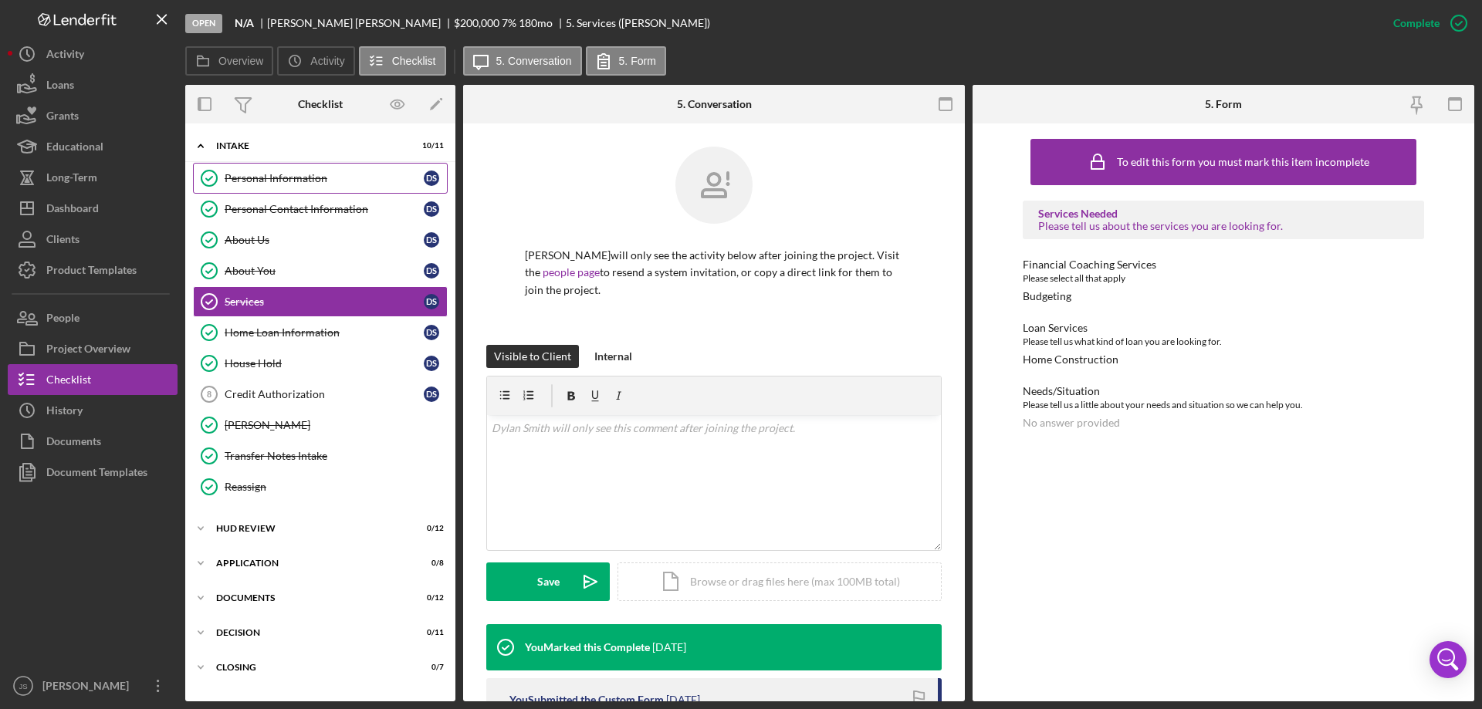
click at [304, 178] on div "Personal Information" at bounding box center [324, 178] width 199 height 12
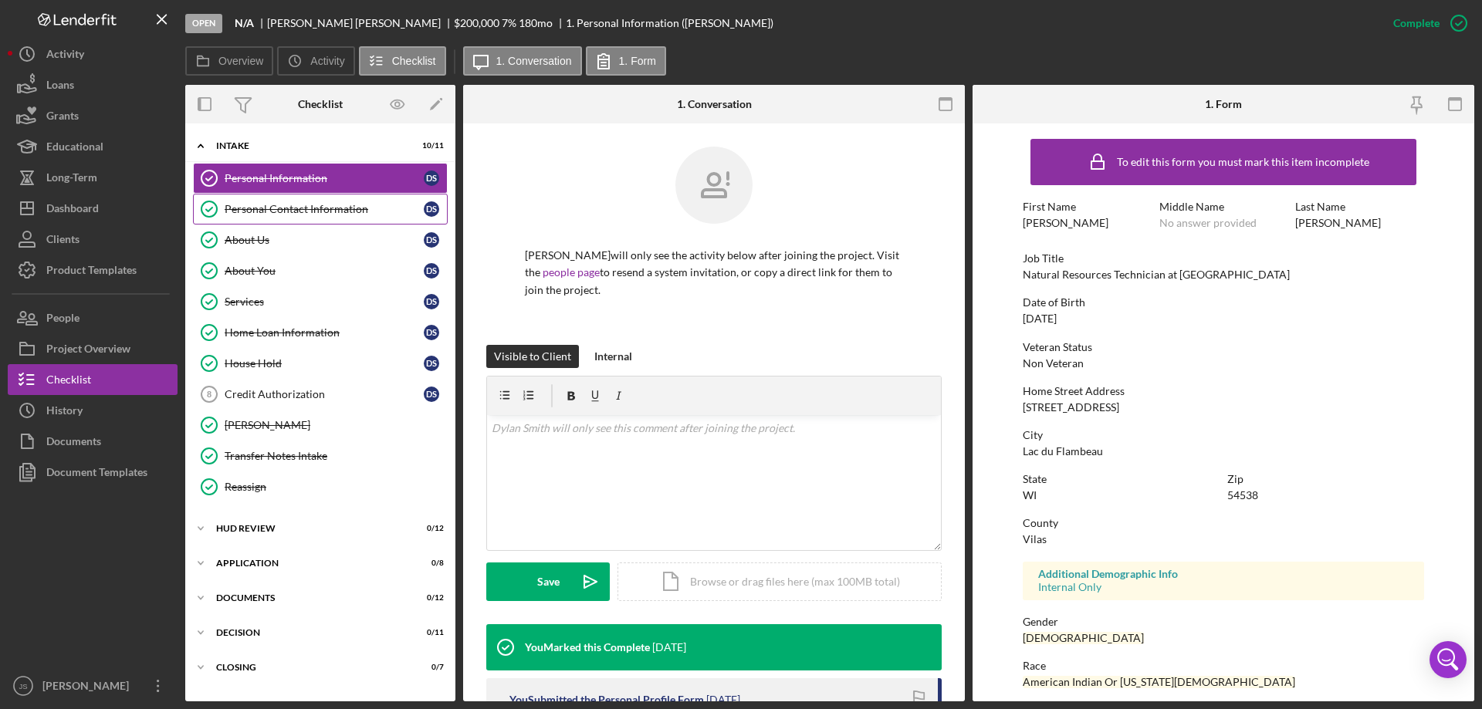
click at [318, 212] on div "Personal Contact Information" at bounding box center [324, 209] width 199 height 12
